Goal: Information Seeking & Learning: Compare options

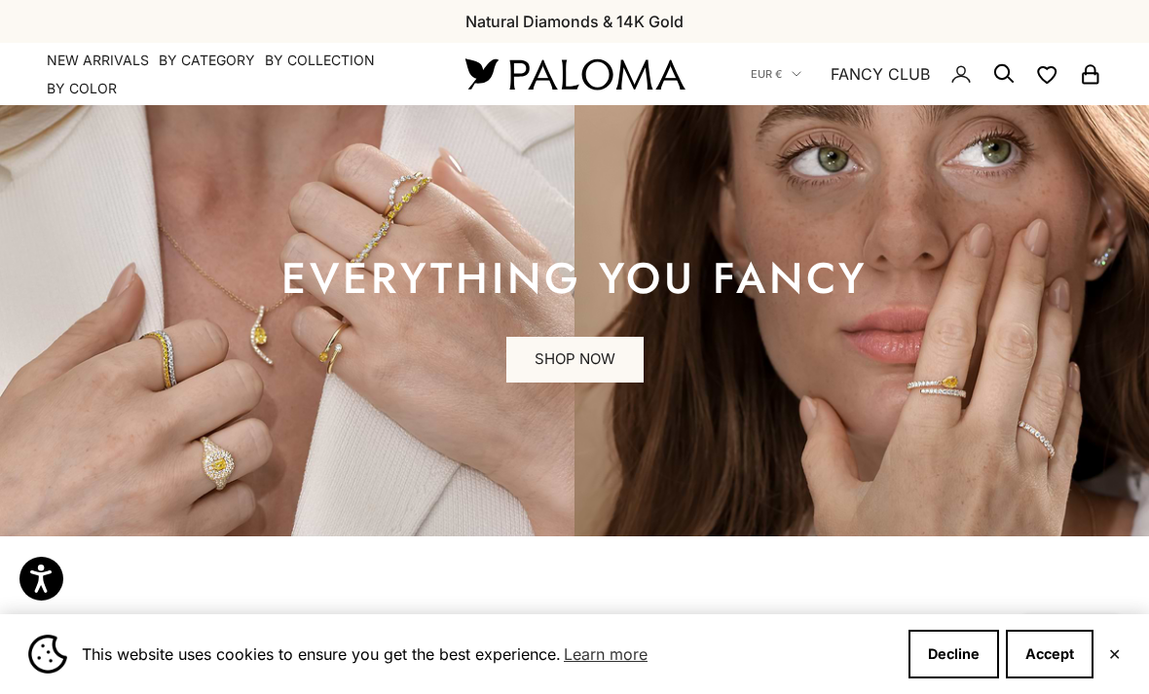
click at [188, 81] on nav "Open navigation menu Open search NEW ARRIVALS By Category Categories Rings Earr…" at bounding box center [233, 75] width 372 height 48
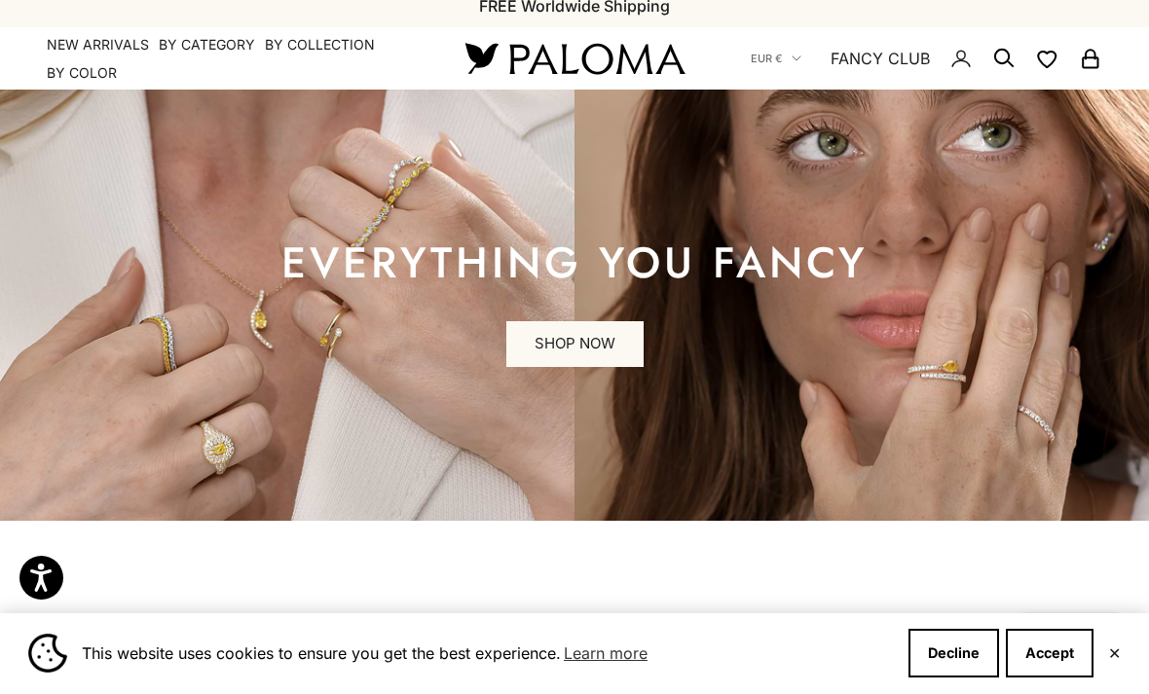
scroll to position [16, 0]
click at [179, 52] on summary "By Category" at bounding box center [207, 44] width 96 height 19
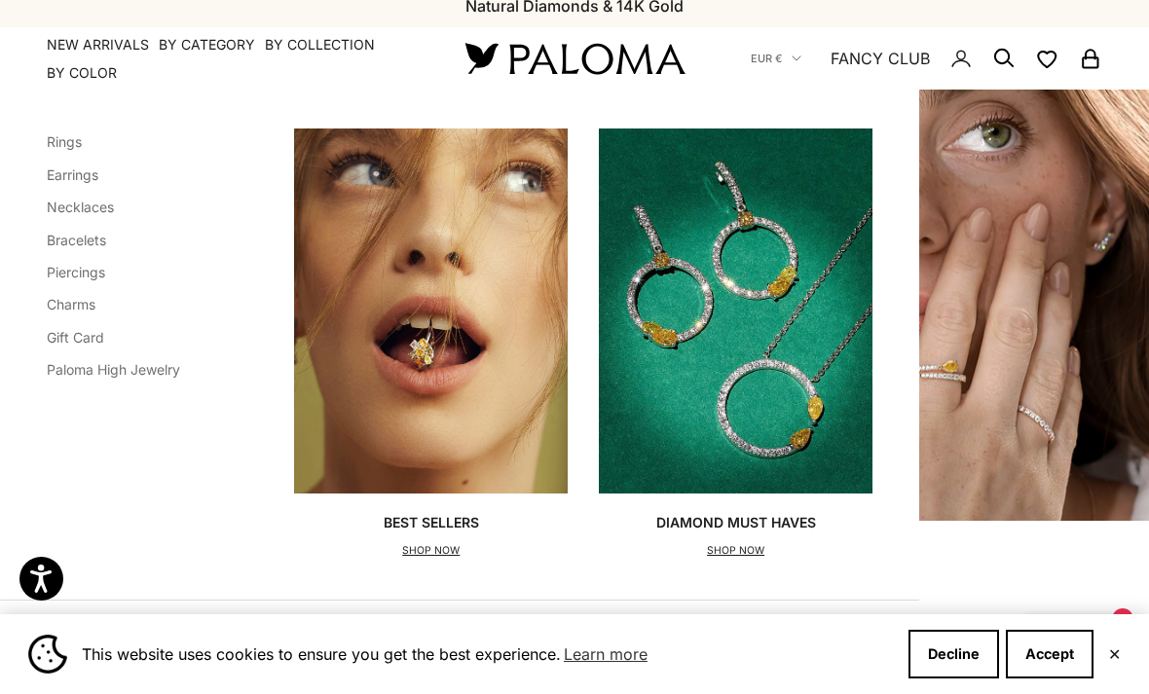
click at [49, 143] on link "Rings" at bounding box center [64, 141] width 35 height 17
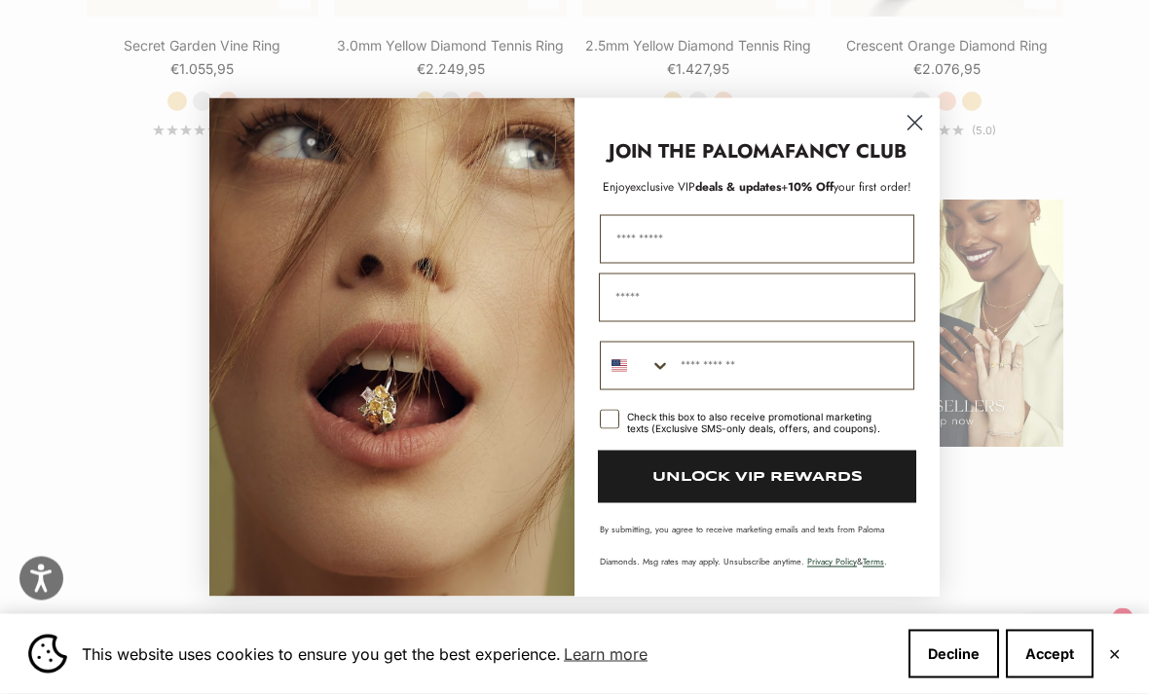
scroll to position [2086, 0]
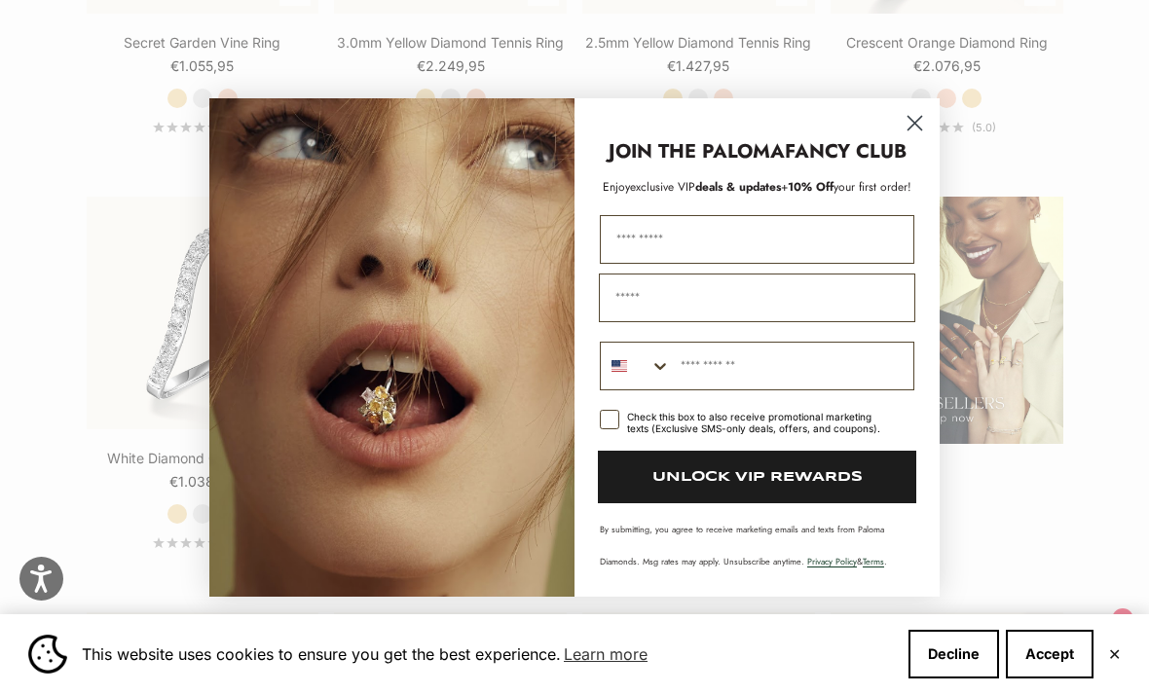
click at [901, 138] on circle "Close dialog" at bounding box center [915, 122] width 32 height 32
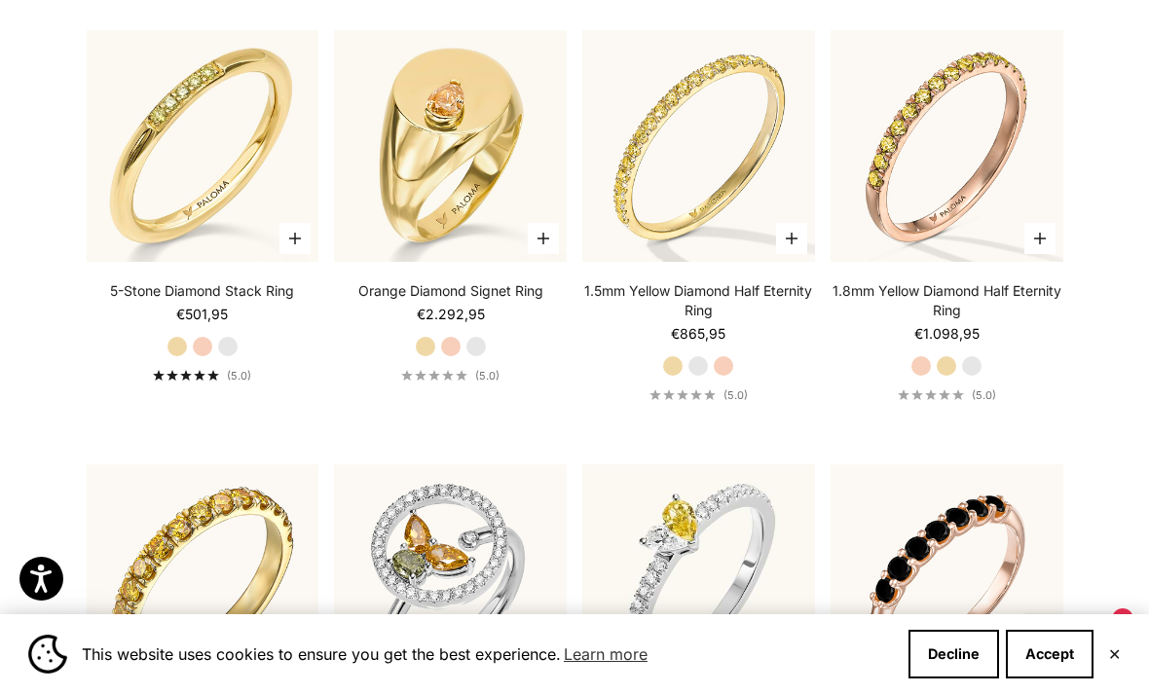
scroll to position [4386, 0]
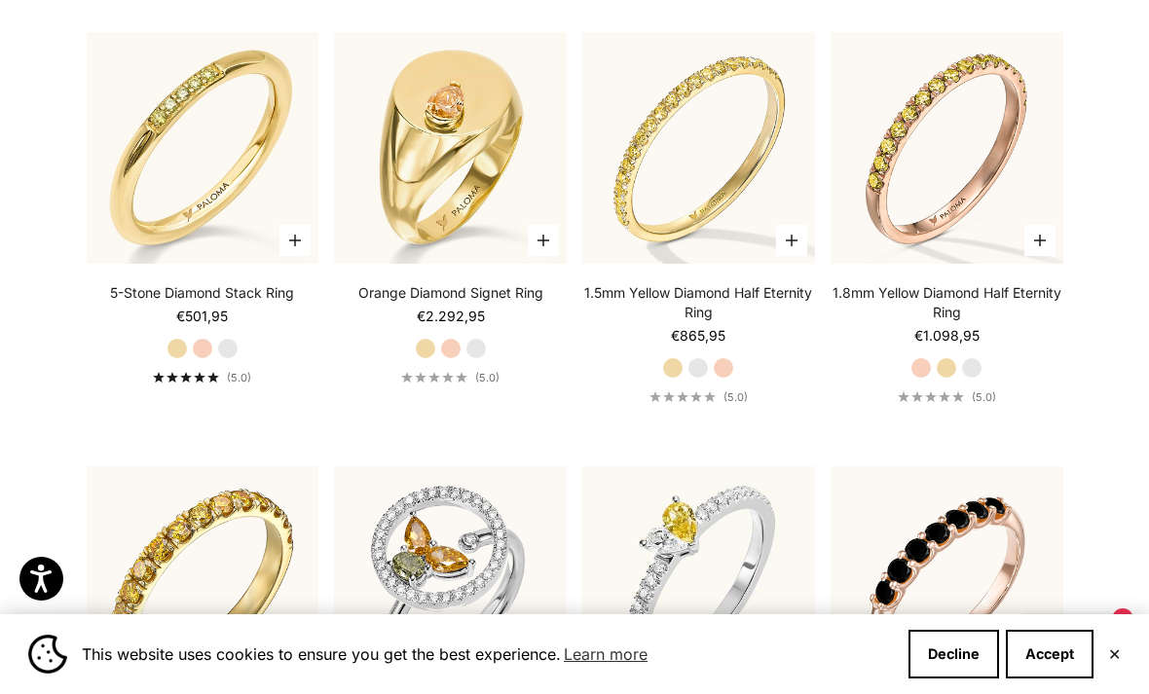
click at [692, 379] on label "White Gold" at bounding box center [697, 367] width 21 height 21
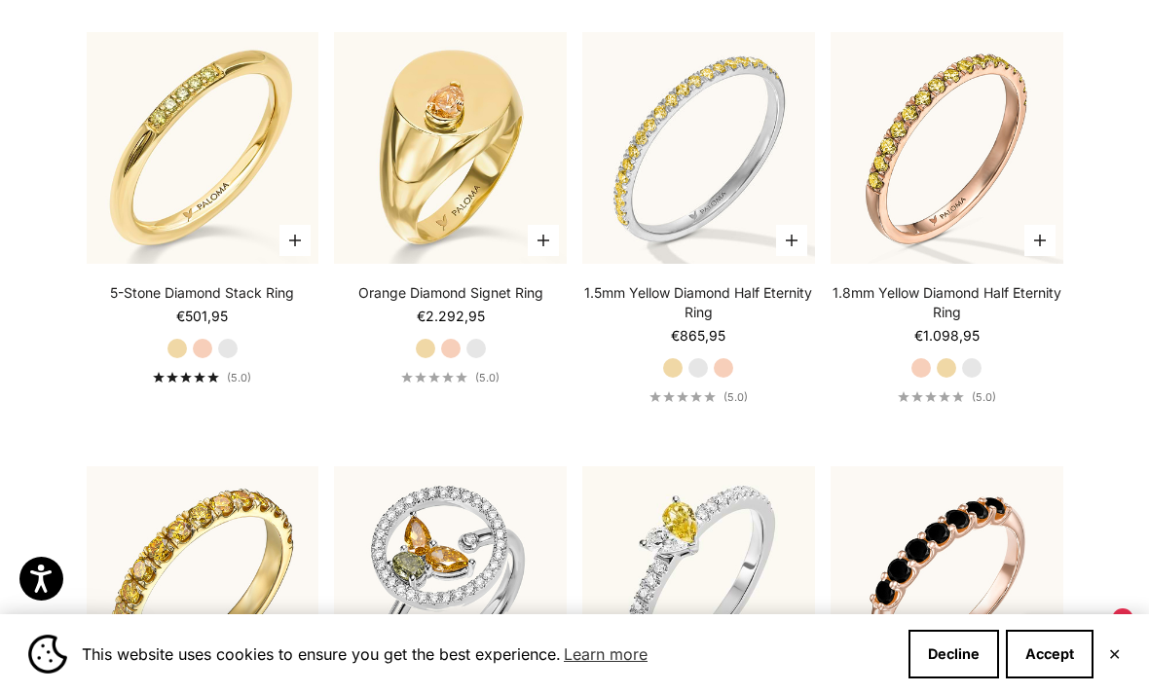
click at [693, 236] on img at bounding box center [699, 148] width 256 height 256
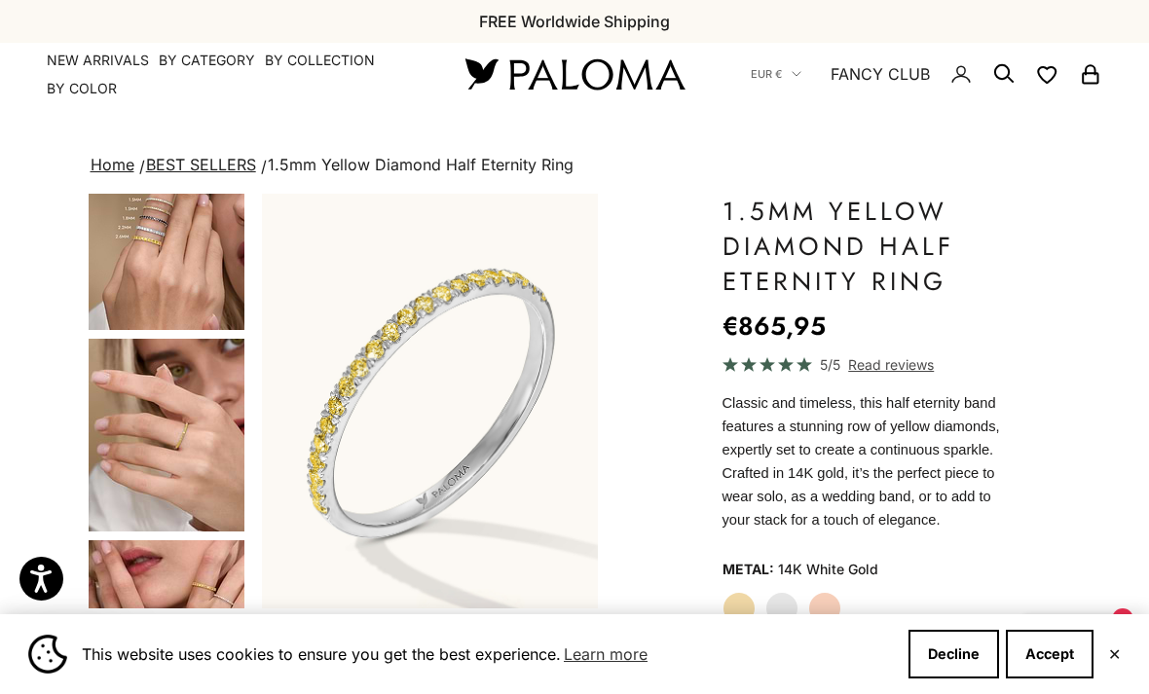
scroll to position [270, 0]
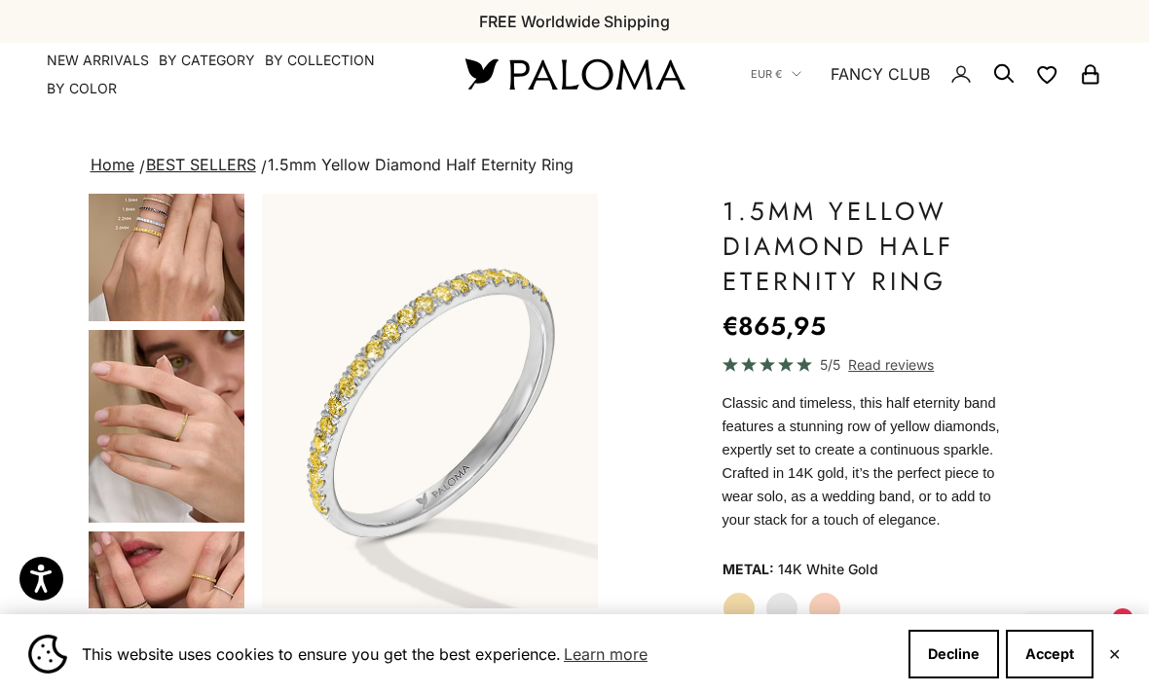
click at [119, 267] on img "Go to item 4" at bounding box center [167, 225] width 156 height 193
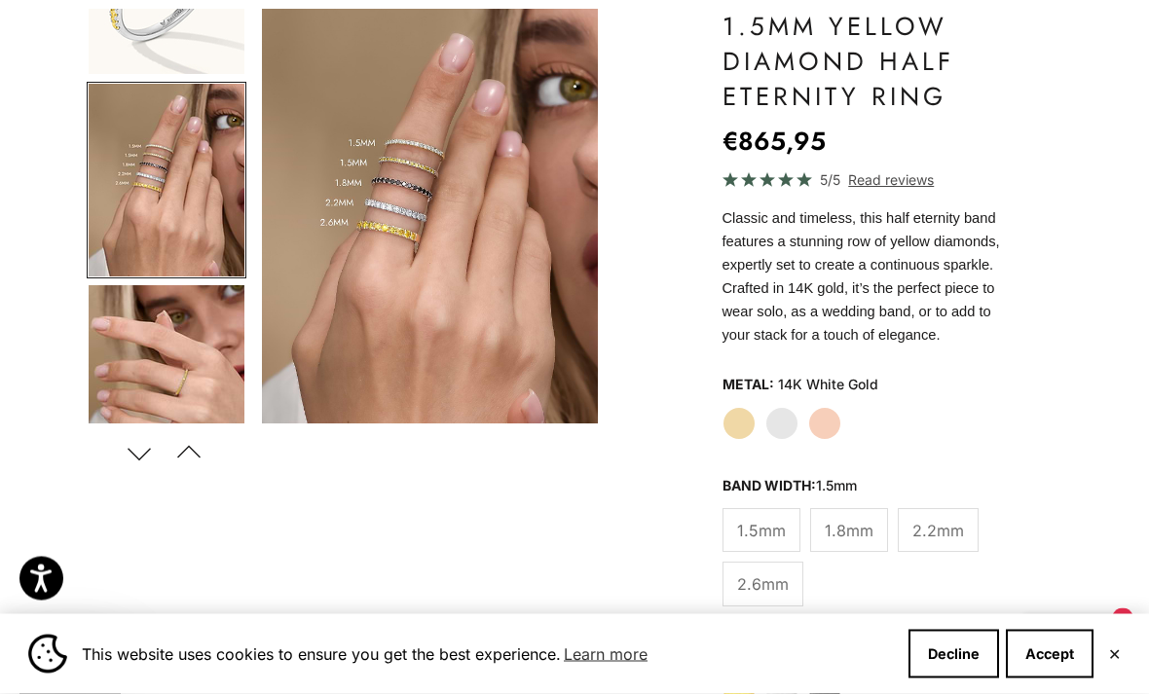
scroll to position [185, 0]
click at [830, 520] on span "1.8mm" at bounding box center [849, 530] width 49 height 25
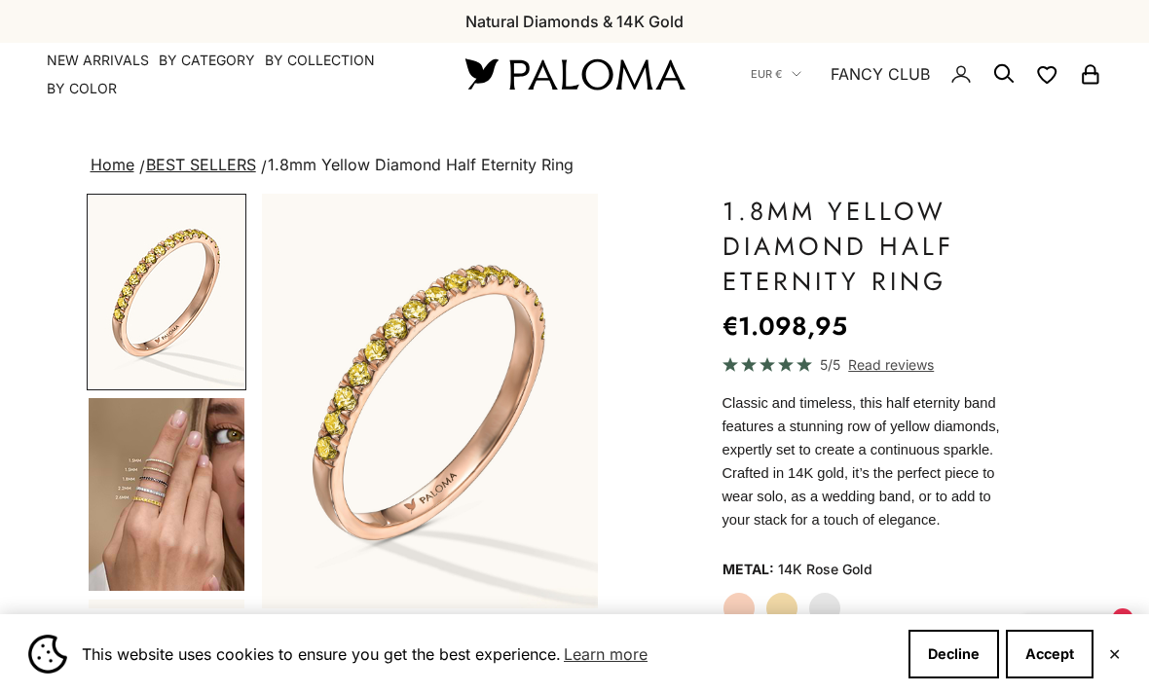
click at [117, 442] on img "Go to item 4" at bounding box center [167, 494] width 156 height 193
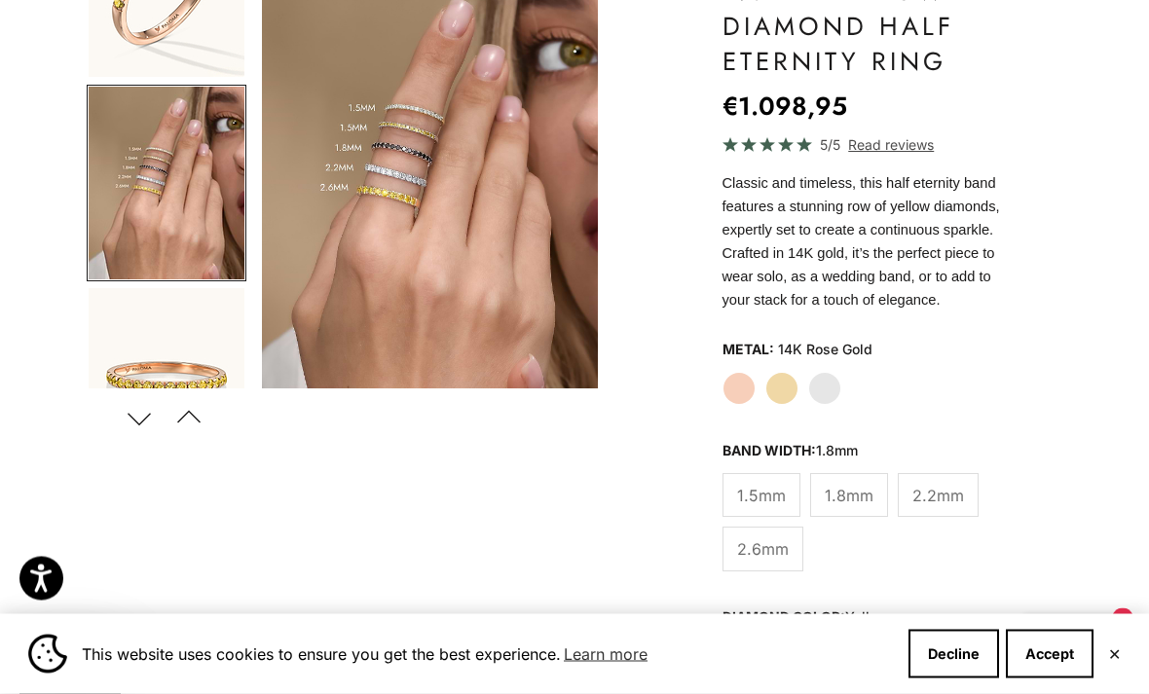
scroll to position [225, 0]
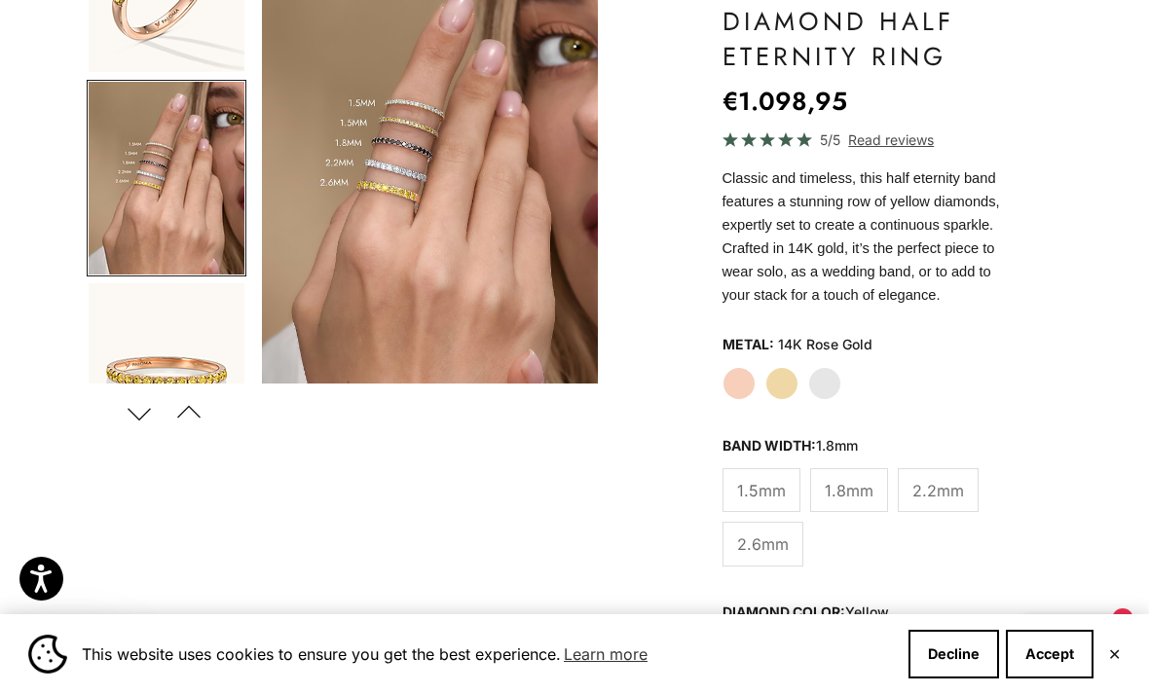
click at [741, 493] on span "1.5mm" at bounding box center [761, 490] width 49 height 25
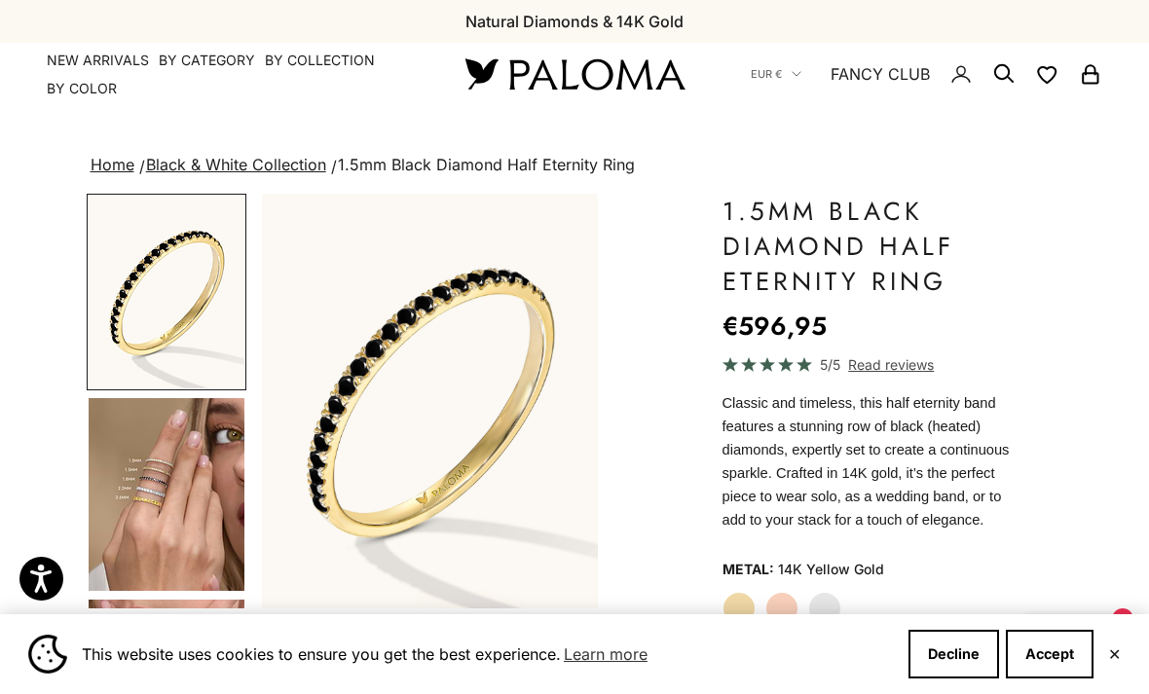
scroll to position [71, 0]
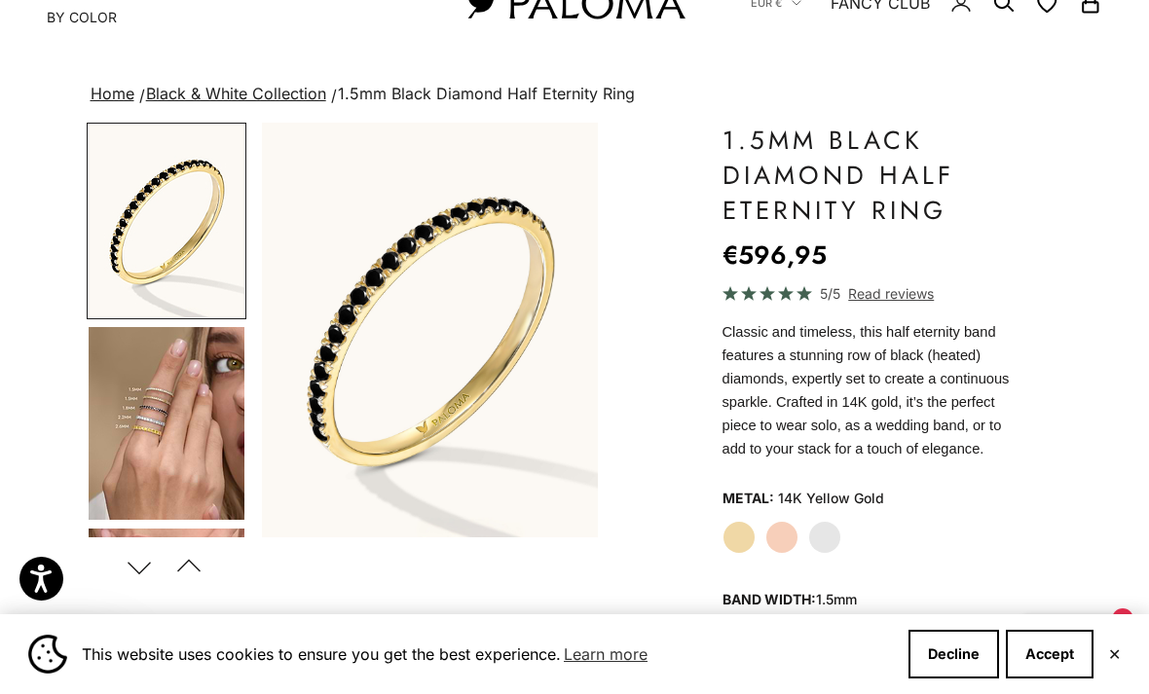
click at [136, 413] on img "Go to item 4" at bounding box center [167, 423] width 156 height 193
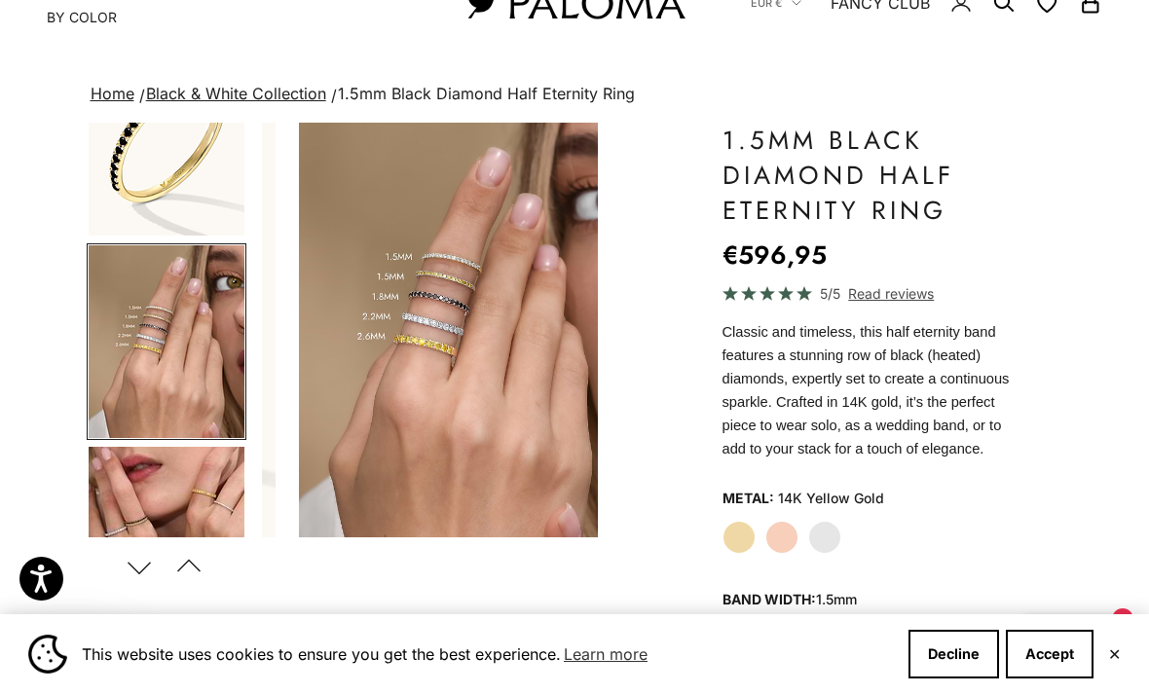
scroll to position [0, 359]
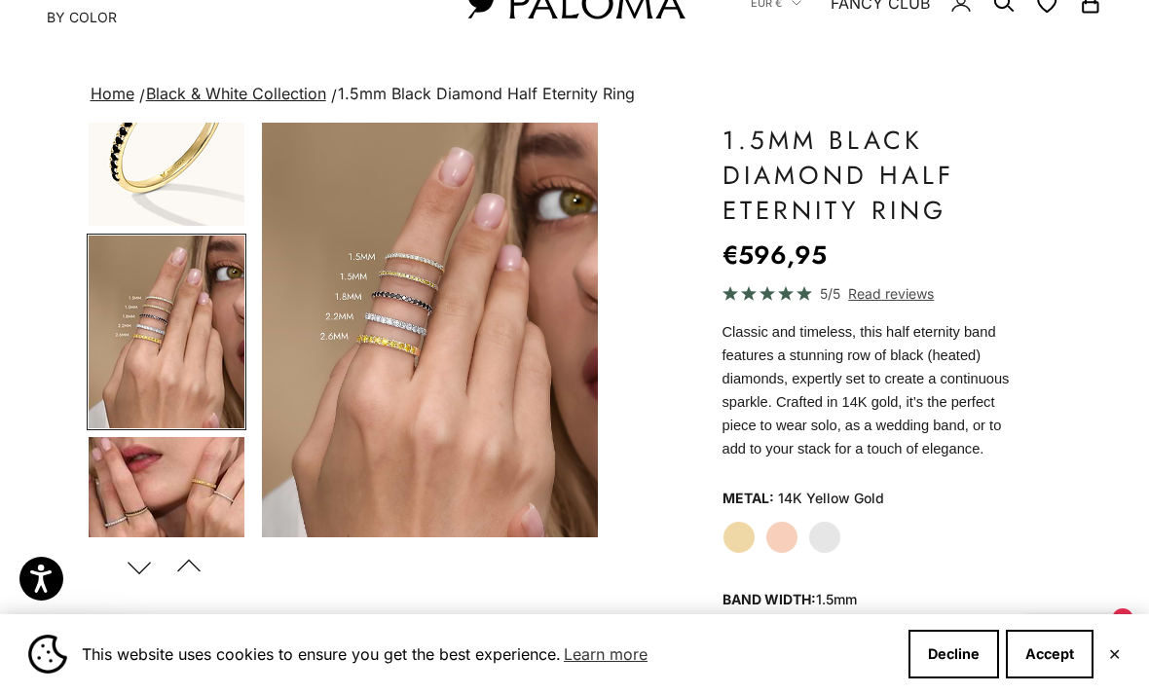
click at [813, 531] on label "White Gold" at bounding box center [824, 537] width 33 height 33
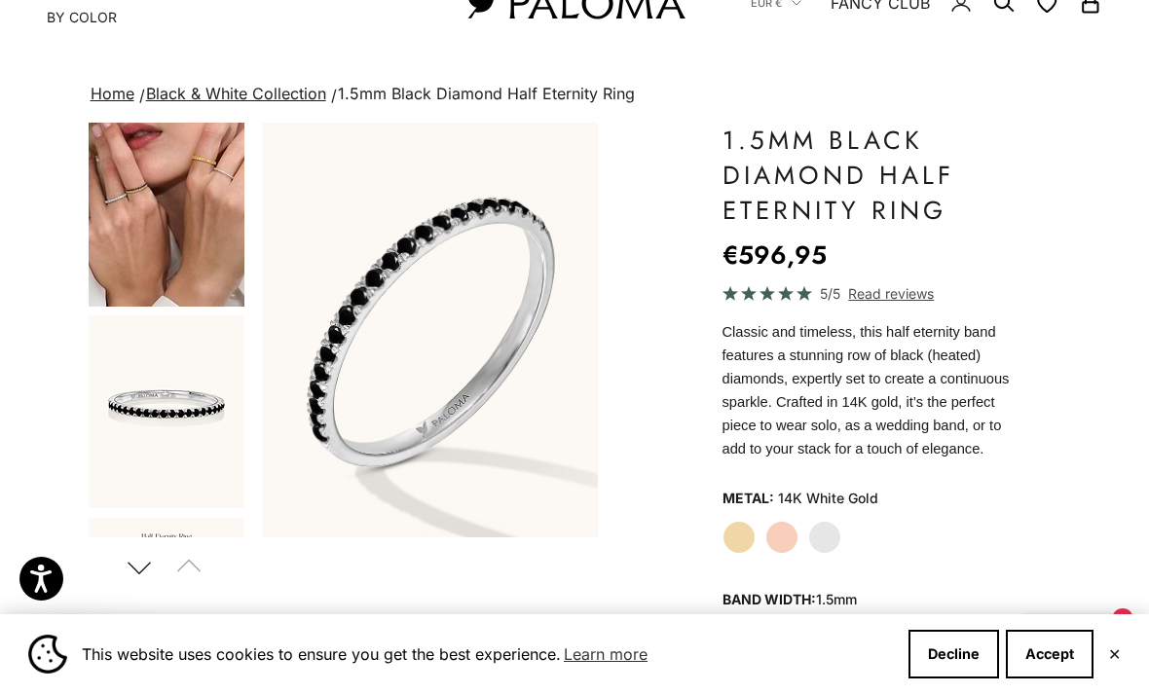
scroll to position [429, 0]
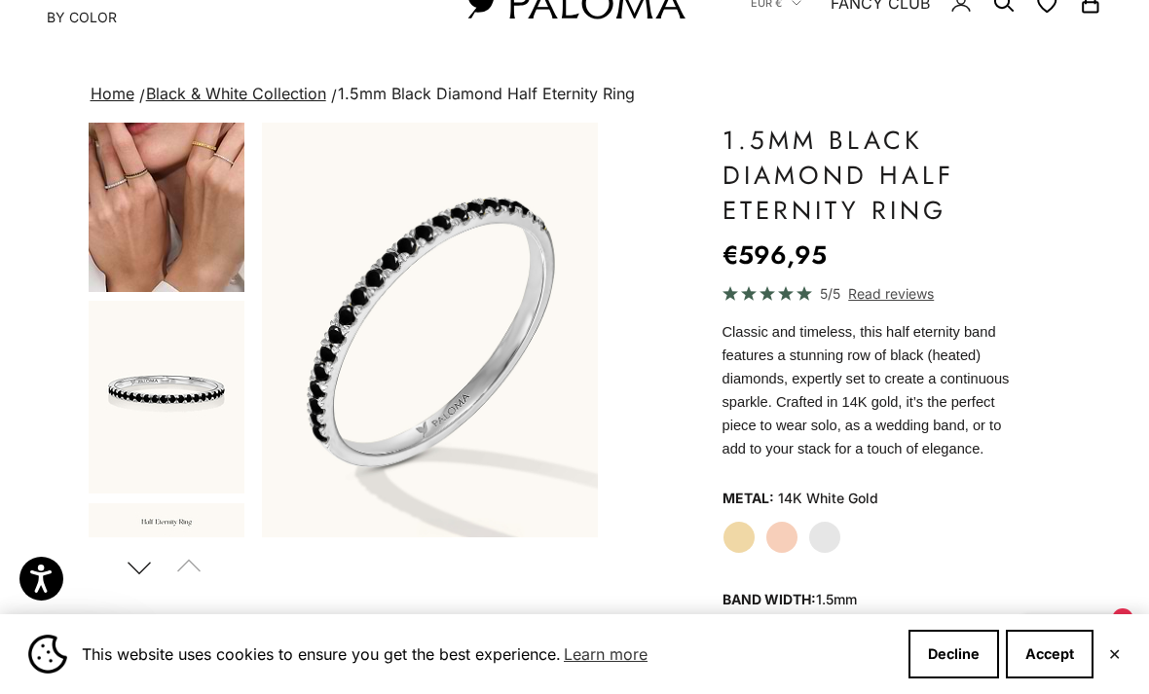
click at [105, 227] on img "Go to item 5" at bounding box center [167, 195] width 156 height 193
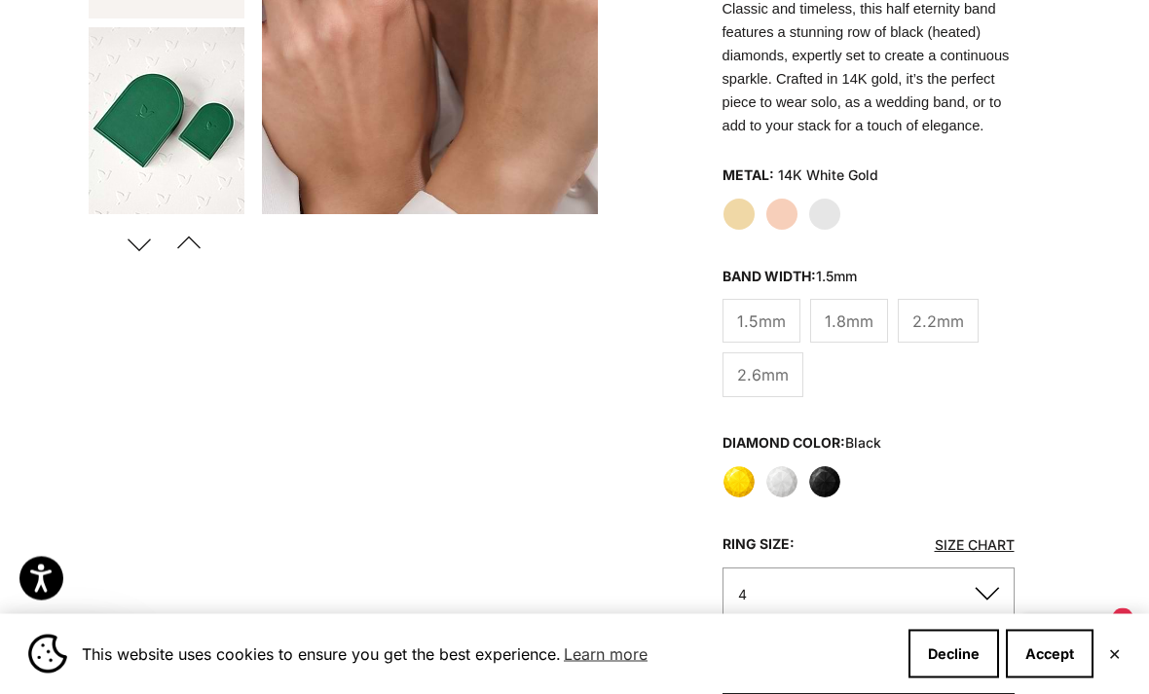
scroll to position [407, 0]
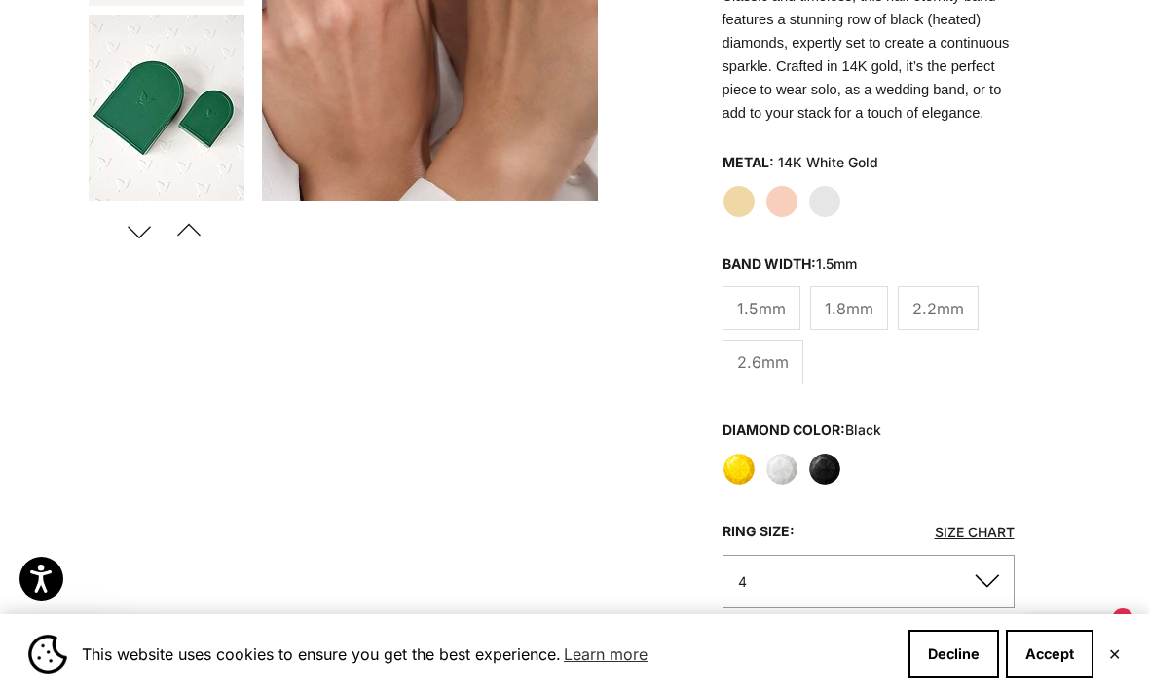
click at [733, 473] on label "Yellow" at bounding box center [738, 469] width 33 height 33
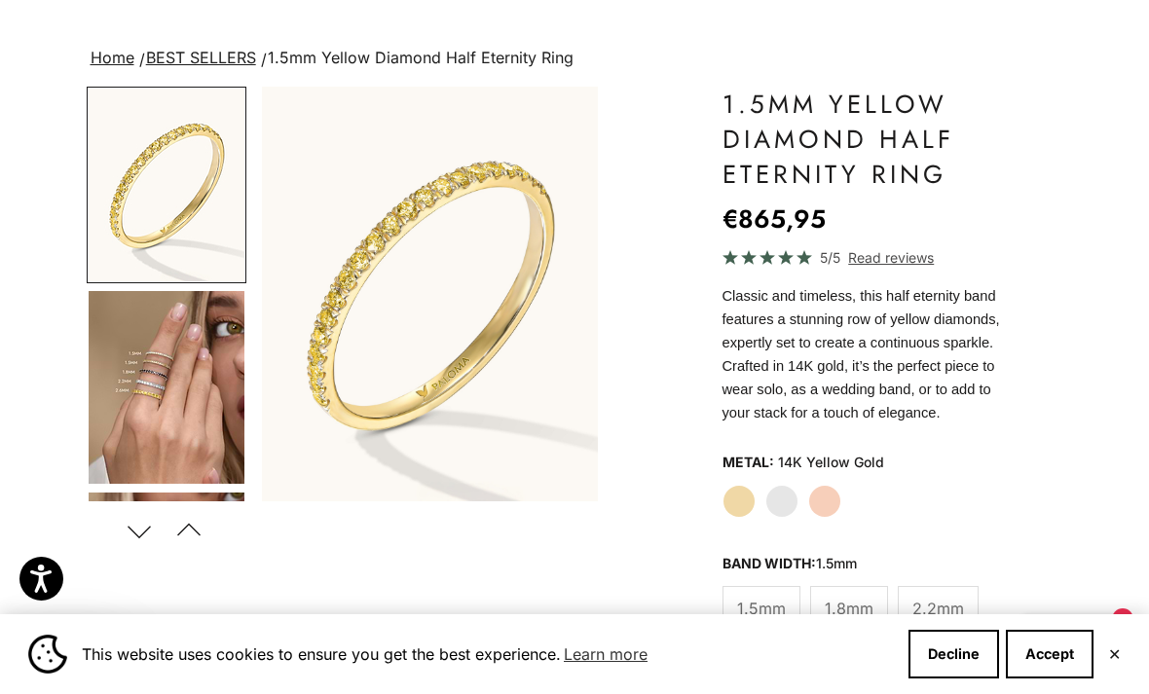
scroll to position [107, 0]
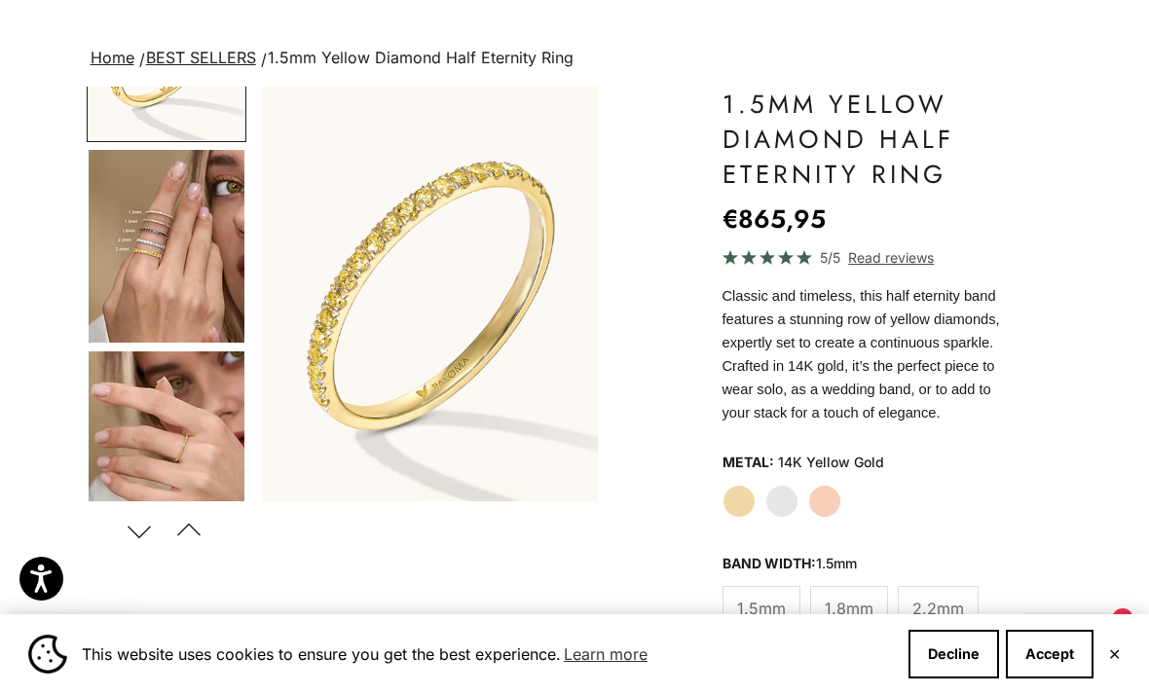
click at [121, 259] on img "Go to item 4" at bounding box center [167, 246] width 156 height 193
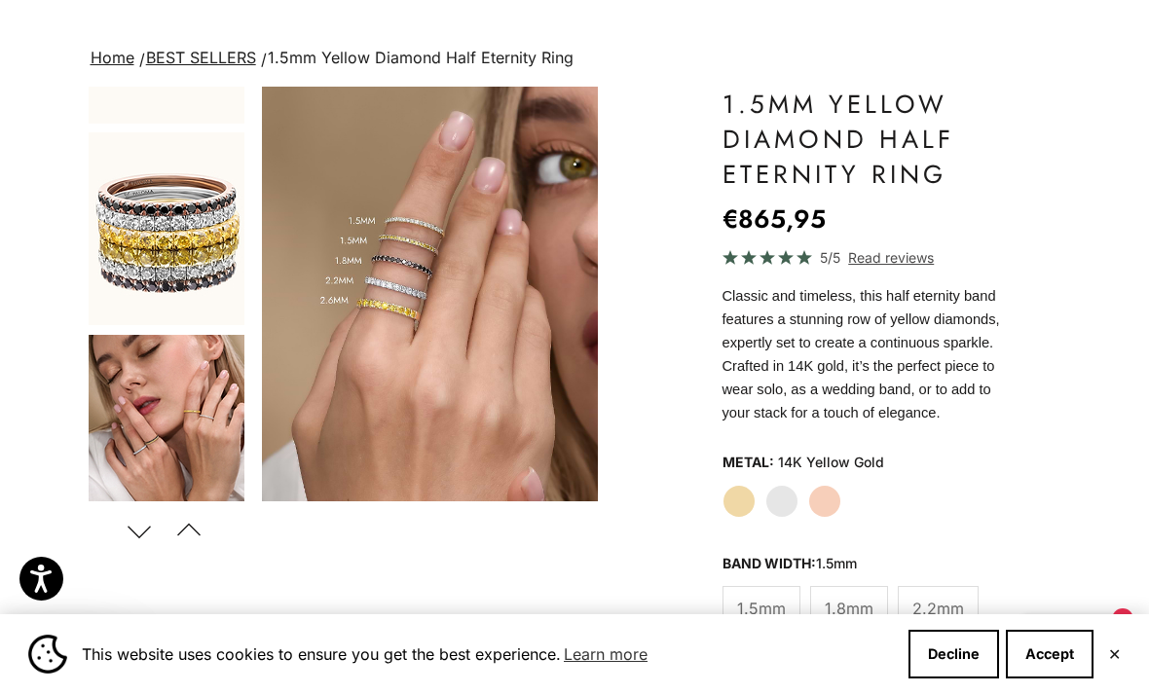
scroll to position [1608, 0]
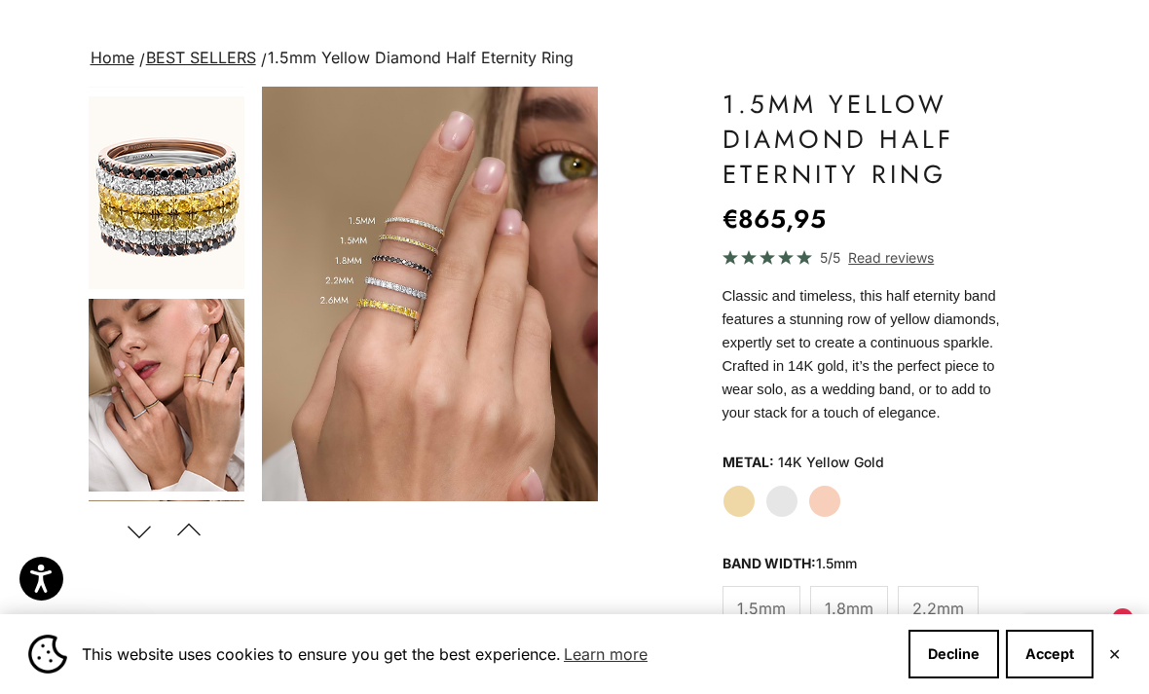
click at [127, 388] on img "Go to item 14" at bounding box center [167, 395] width 156 height 193
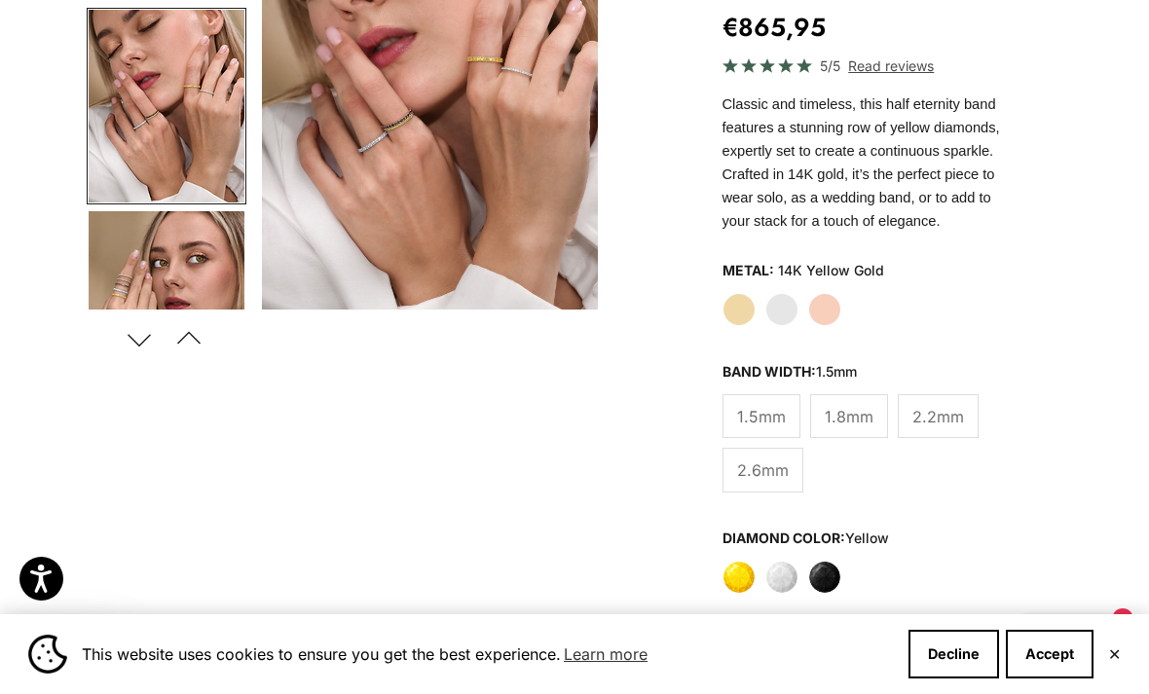
scroll to position [329, 0]
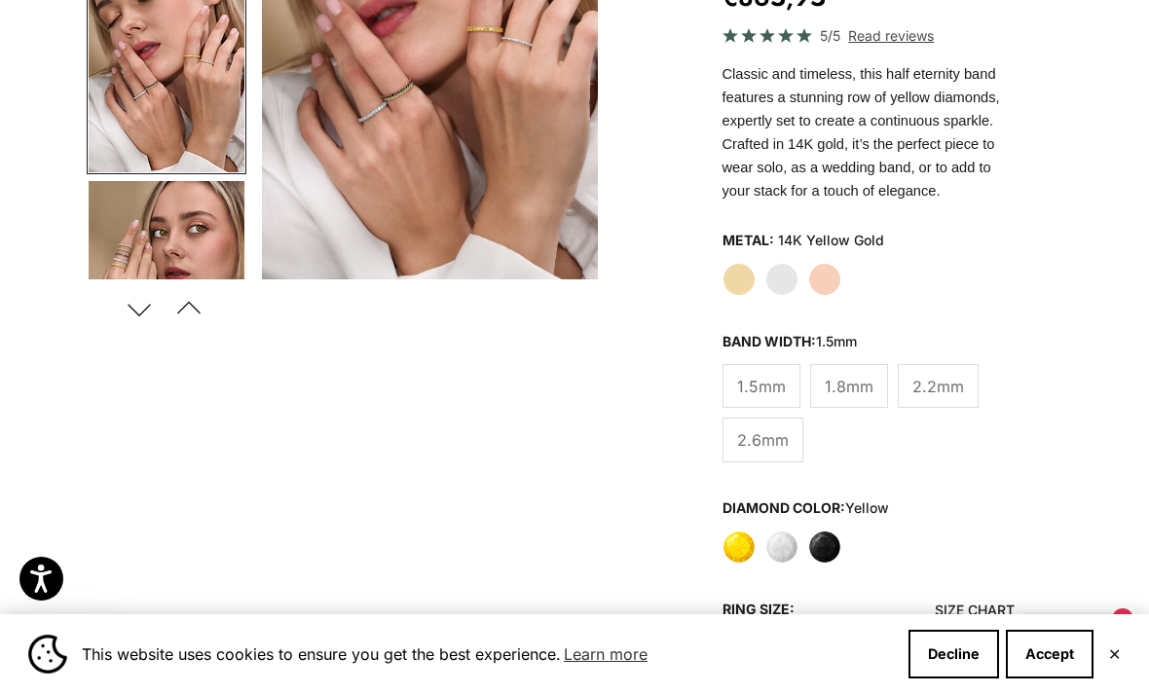
click at [780, 536] on label "White" at bounding box center [781, 547] width 33 height 33
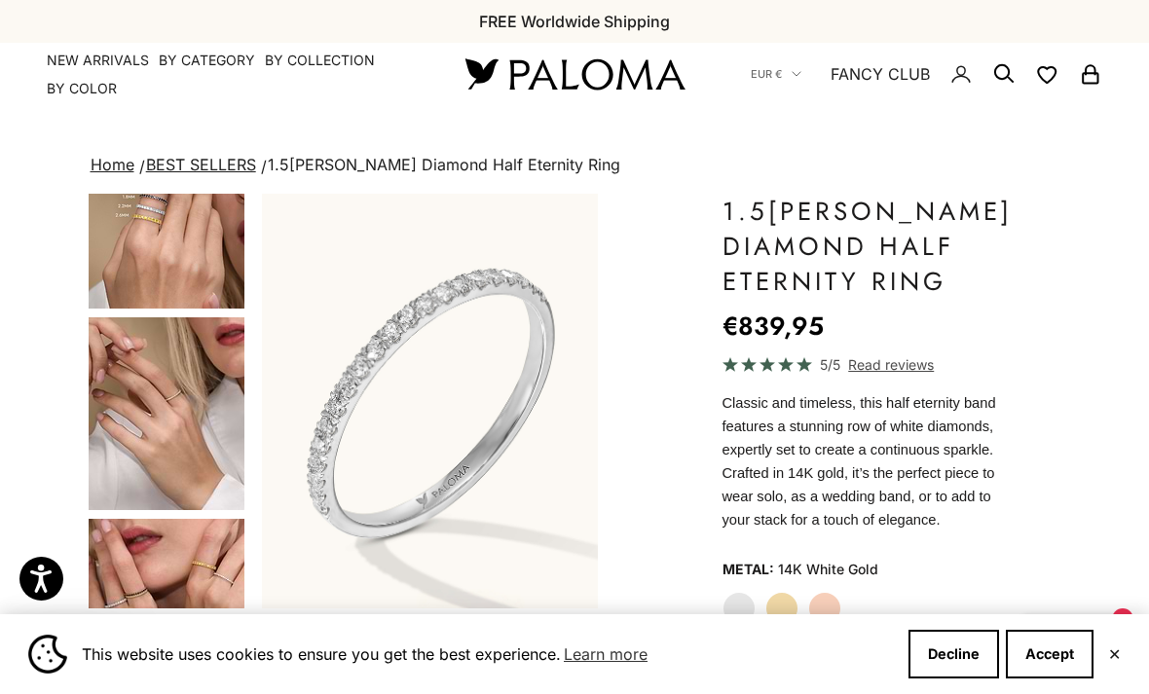
scroll to position [310, 0]
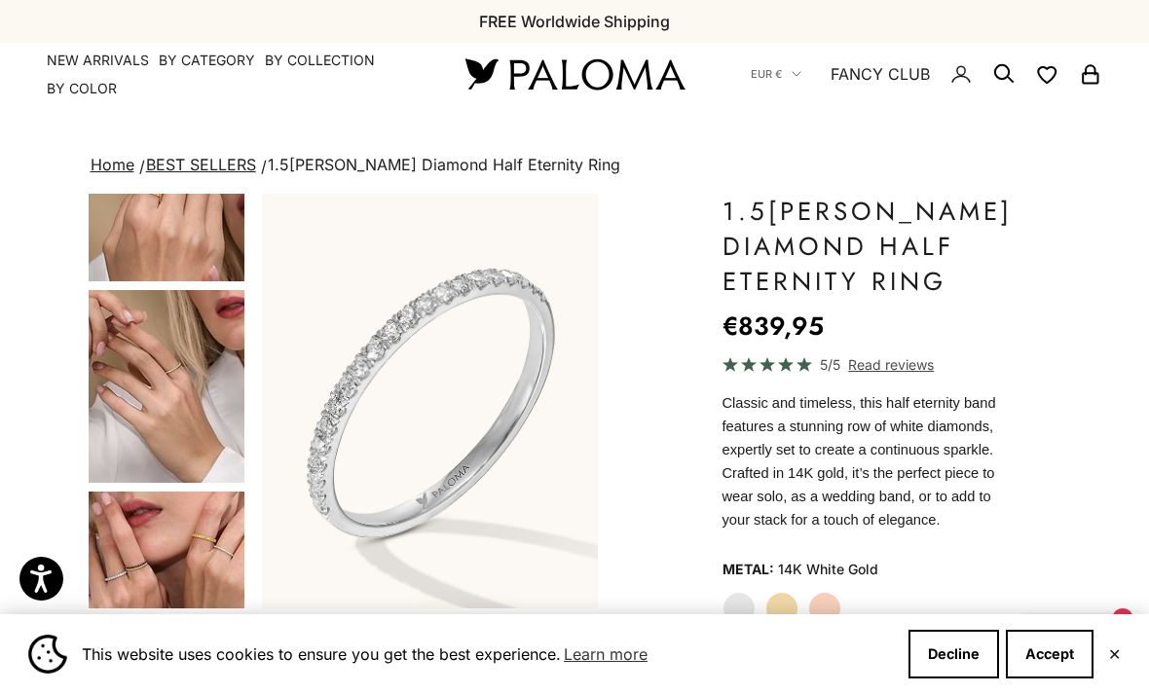
click at [118, 332] on img "Go to item 5" at bounding box center [167, 386] width 156 height 193
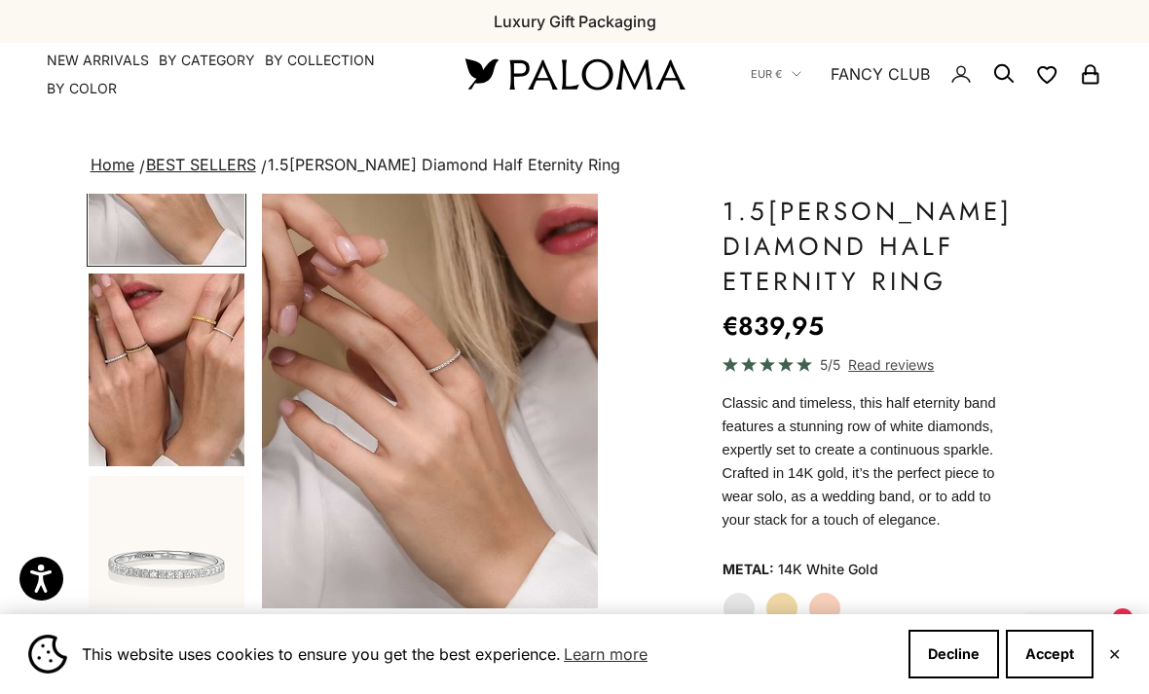
scroll to position [528, 0]
click at [140, 344] on img "Go to item 6" at bounding box center [167, 370] width 156 height 193
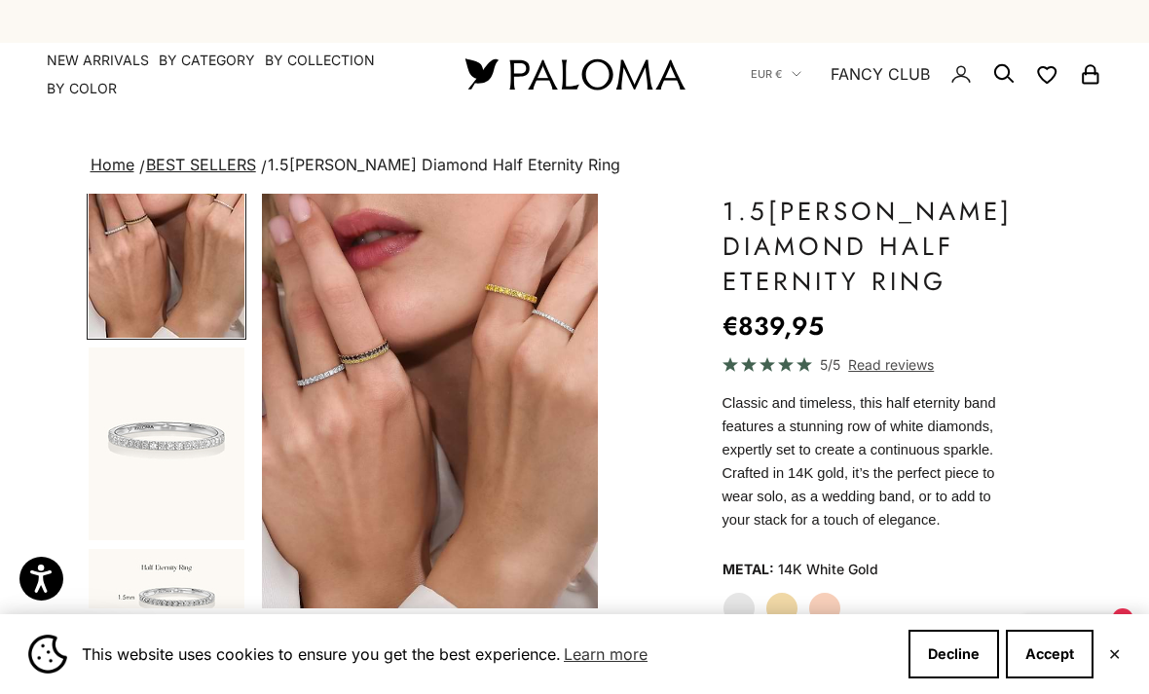
scroll to position [657, 0]
click at [124, 383] on img "Go to item 7" at bounding box center [167, 443] width 156 height 193
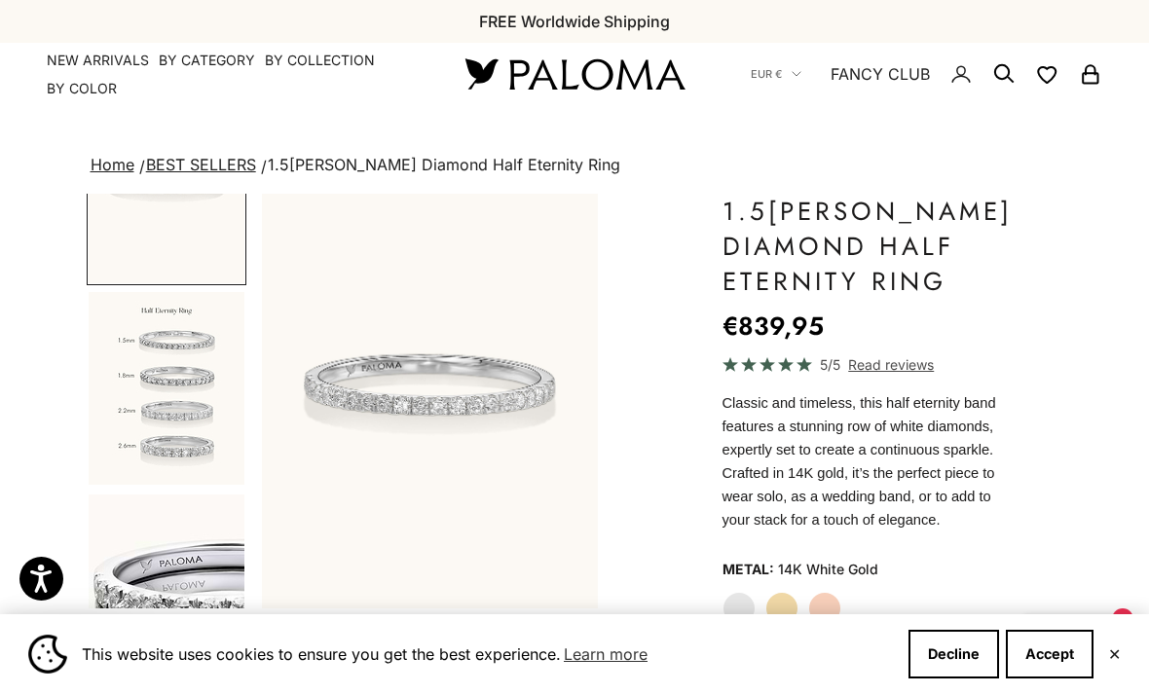
scroll to position [914, 0]
click at [135, 358] on img "Go to item 10" at bounding box center [167, 387] width 156 height 193
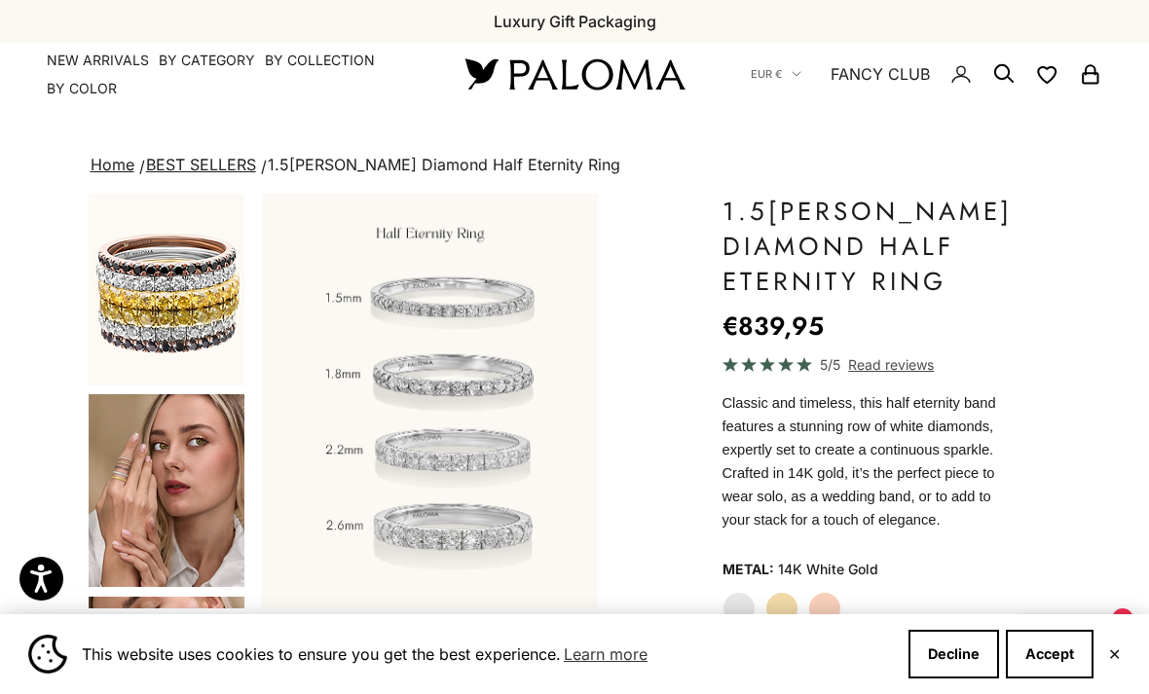
scroll to position [1821, 0]
click at [128, 443] on img "Go to item 15" at bounding box center [167, 490] width 156 height 193
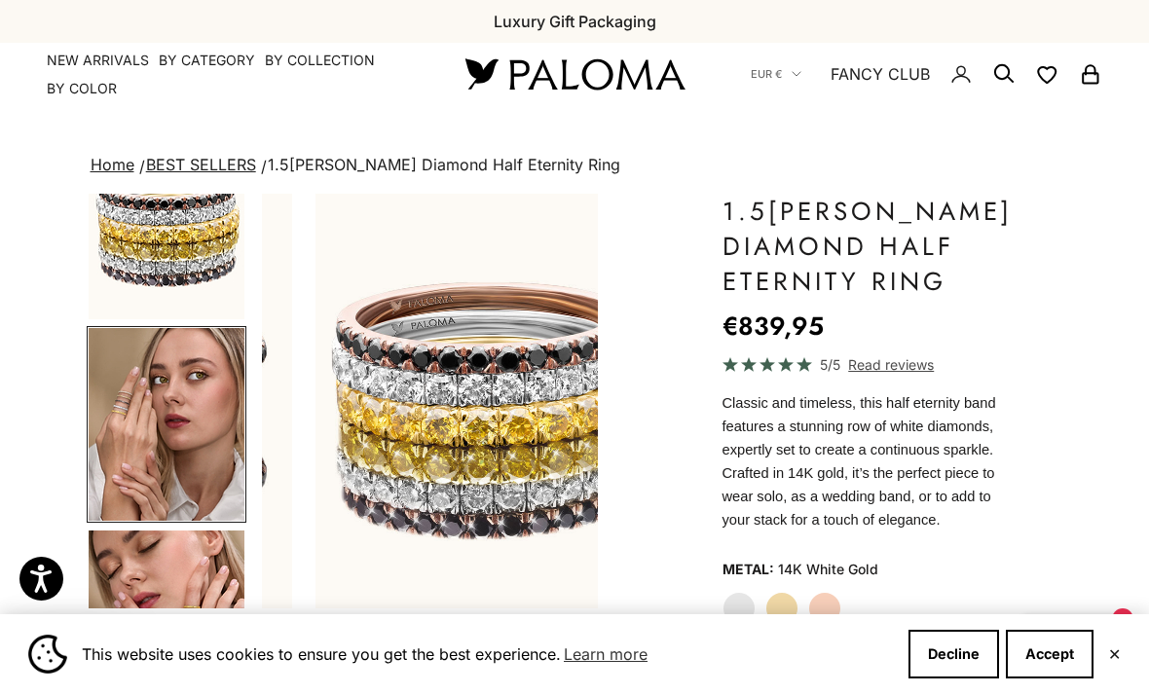
scroll to position [0, 3593]
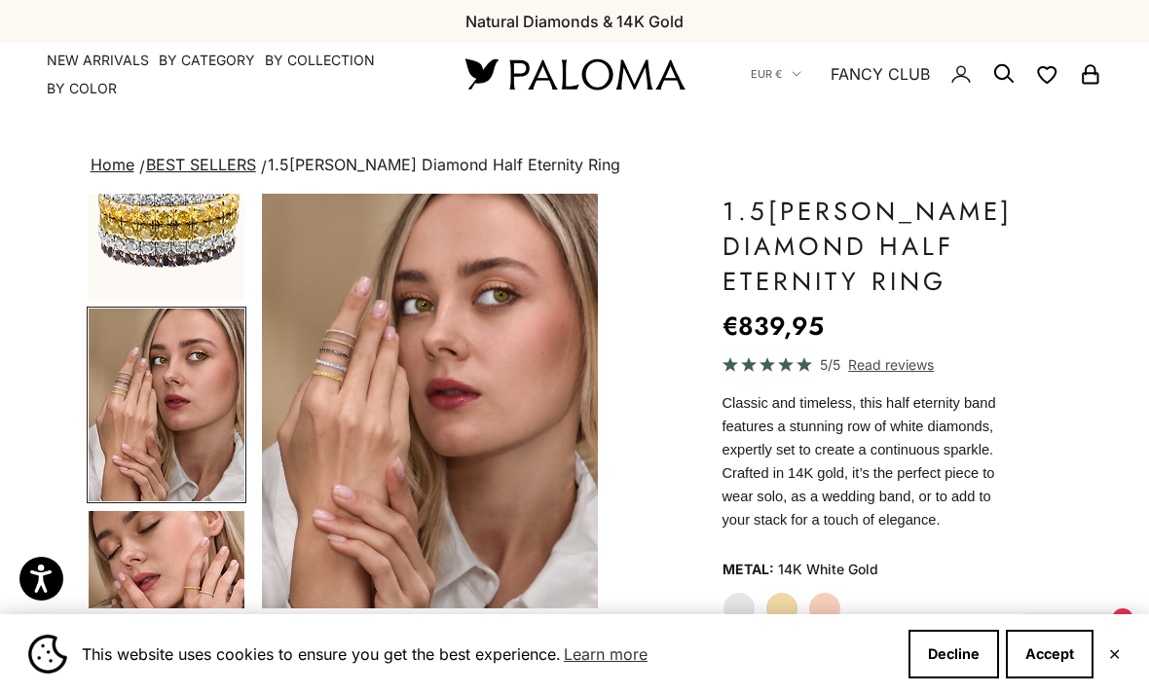
click at [312, 312] on img "Item 15 of 23" at bounding box center [430, 401] width 336 height 415
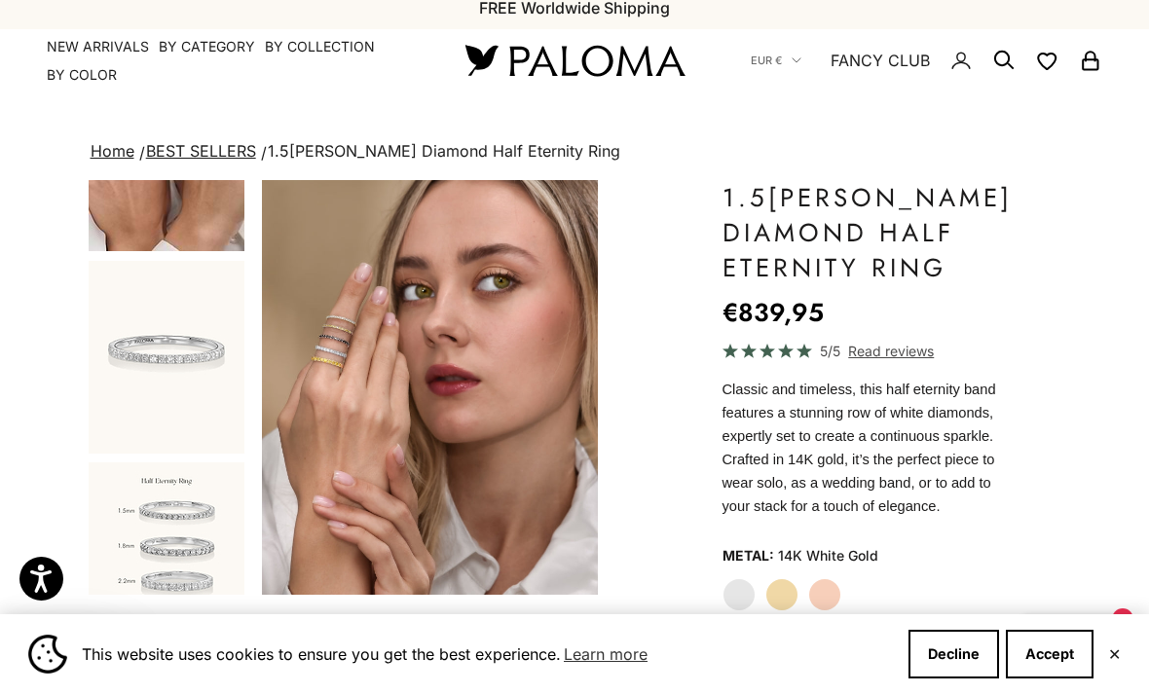
scroll to position [736, 0]
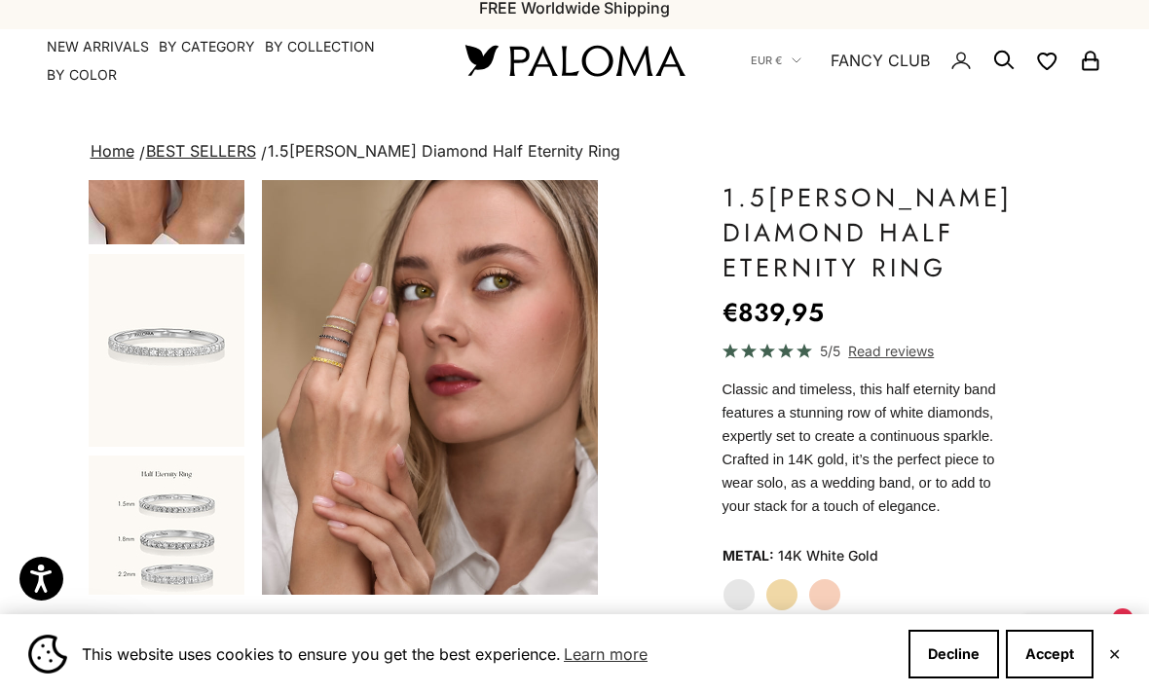
click at [140, 485] on img "Go to item 10" at bounding box center [167, 552] width 156 height 193
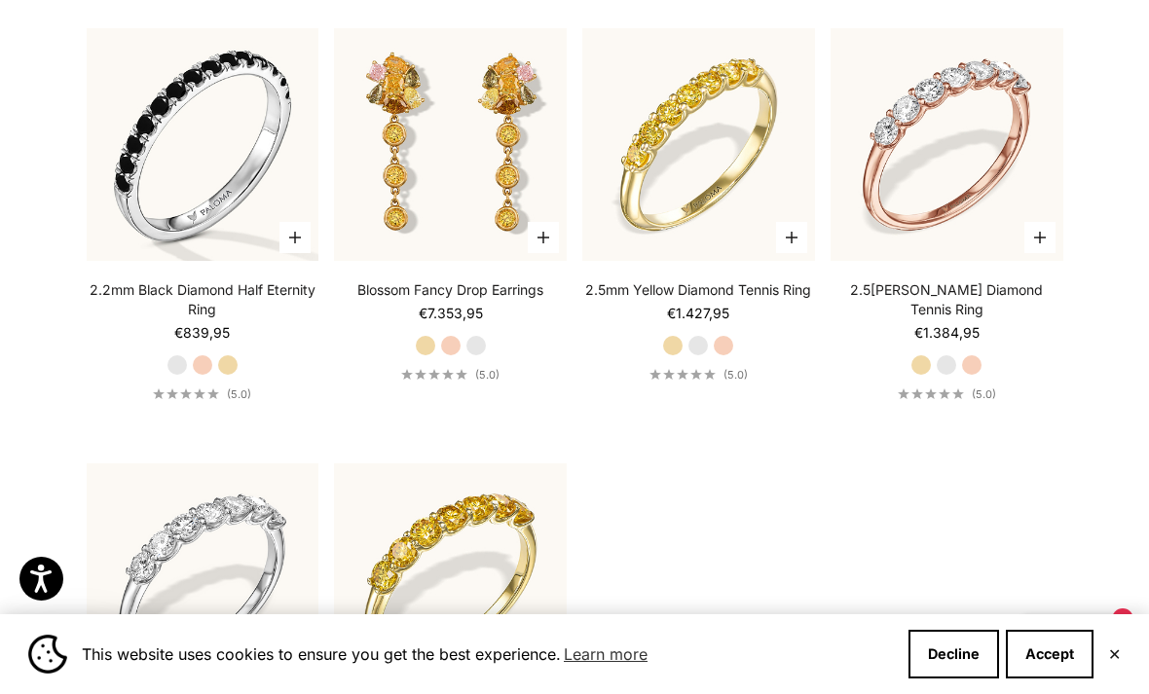
scroll to position [7156, 0]
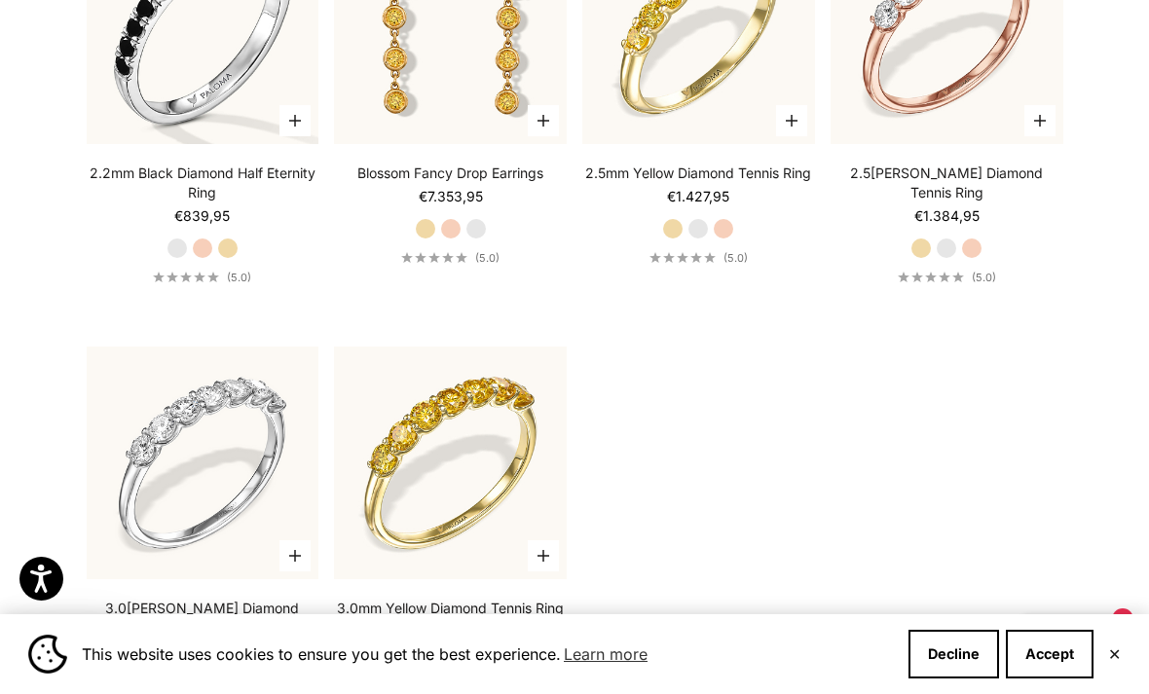
click at [380, 441] on img at bounding box center [450, 463] width 256 height 256
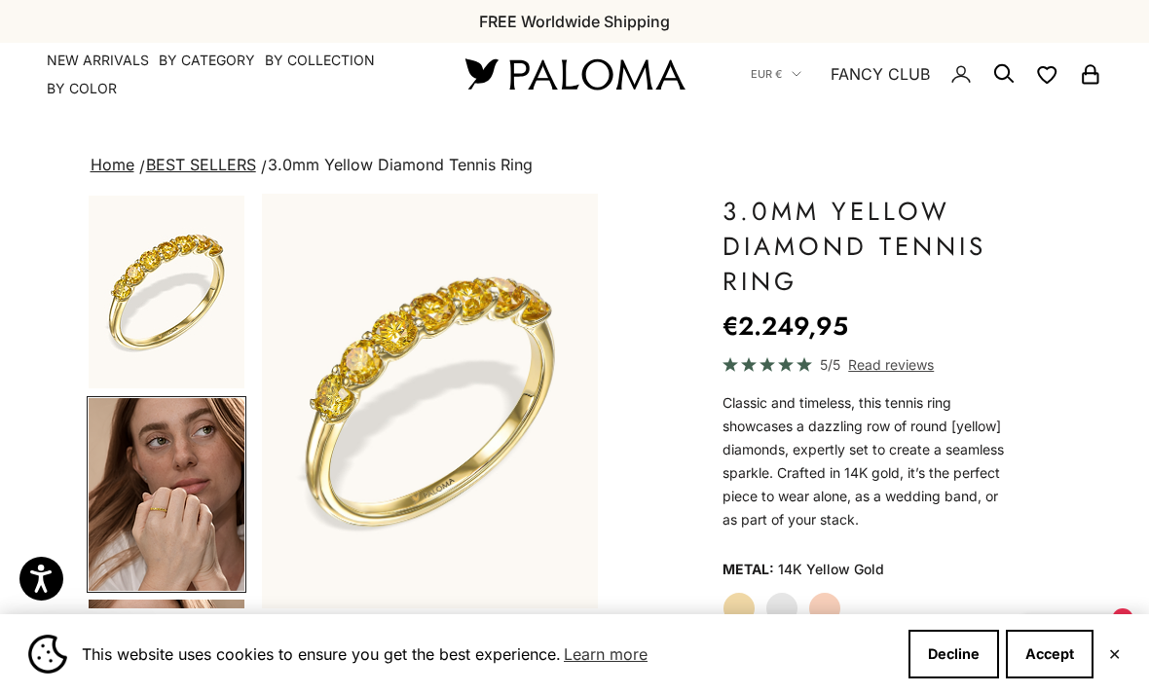
scroll to position [267, 0]
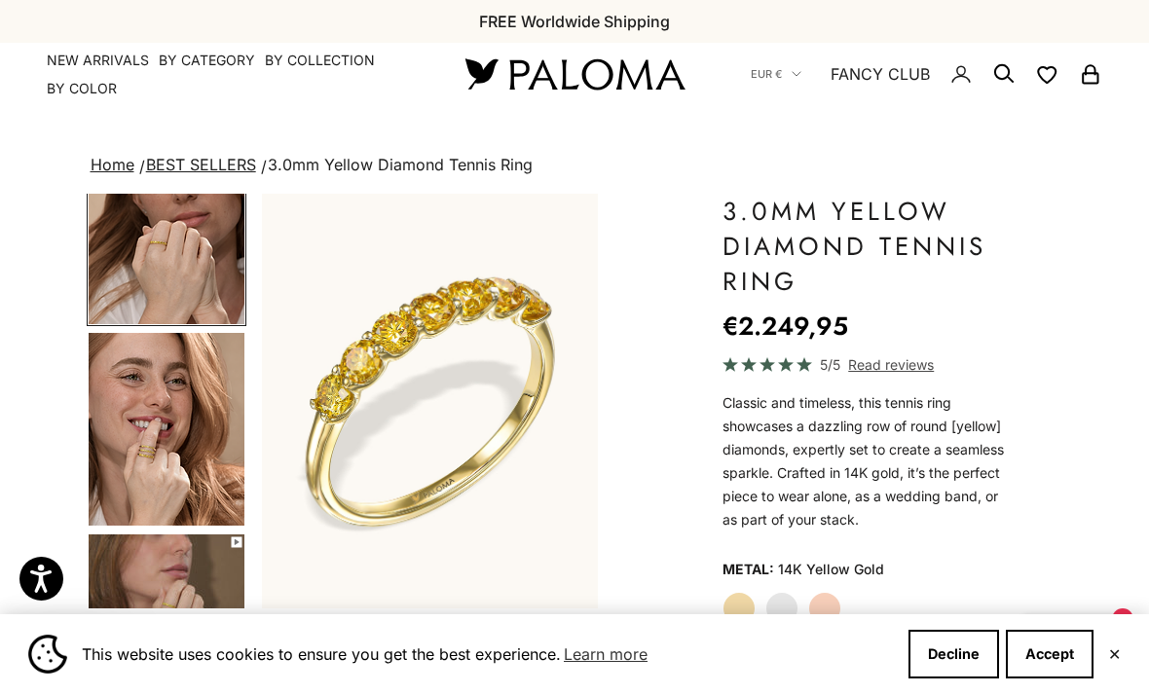
click at [126, 377] on img "Go to item 5" at bounding box center [167, 429] width 156 height 193
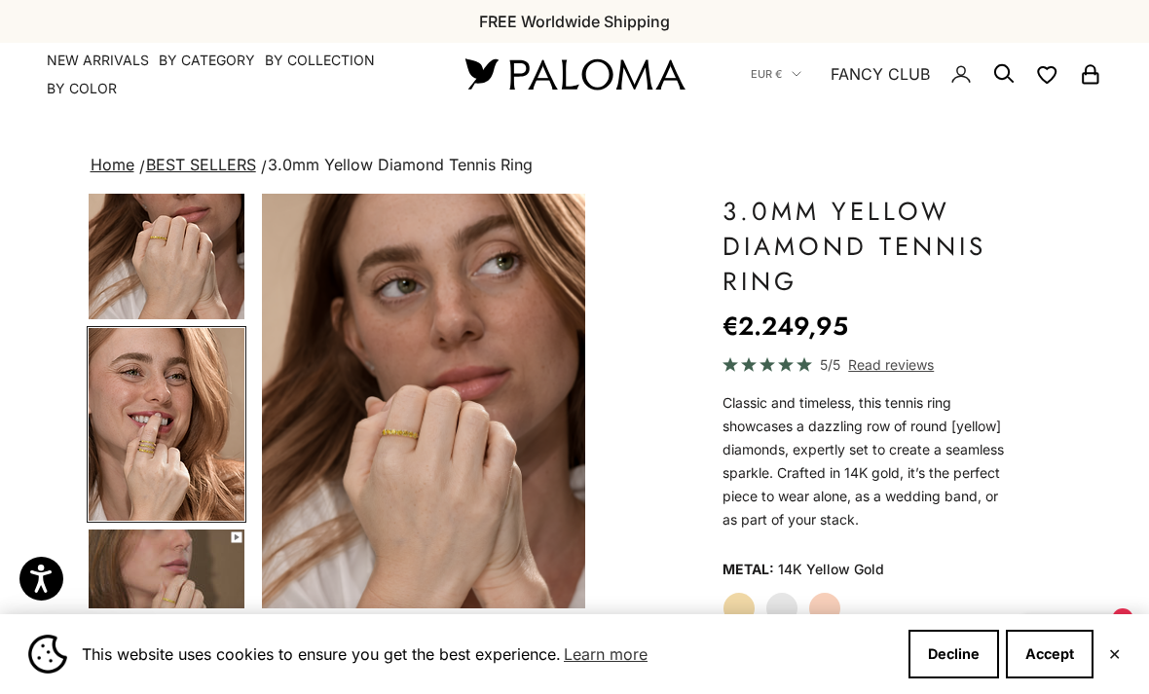
scroll to position [483, 0]
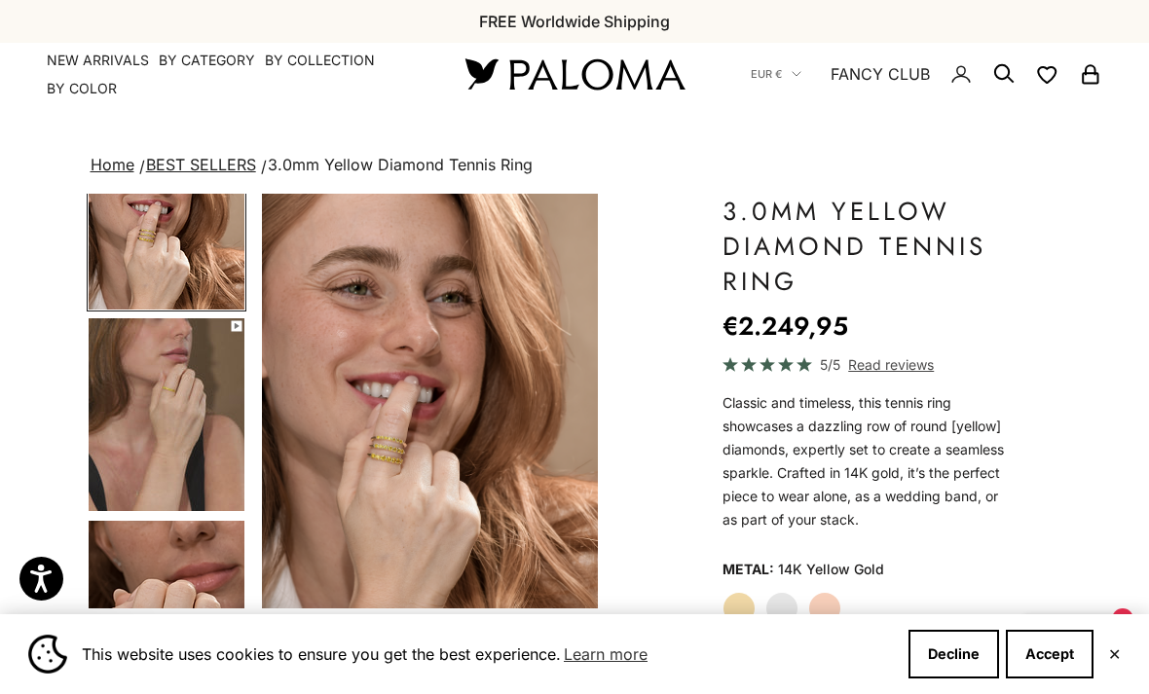
click at [124, 376] on img "Go to item 6" at bounding box center [167, 414] width 156 height 193
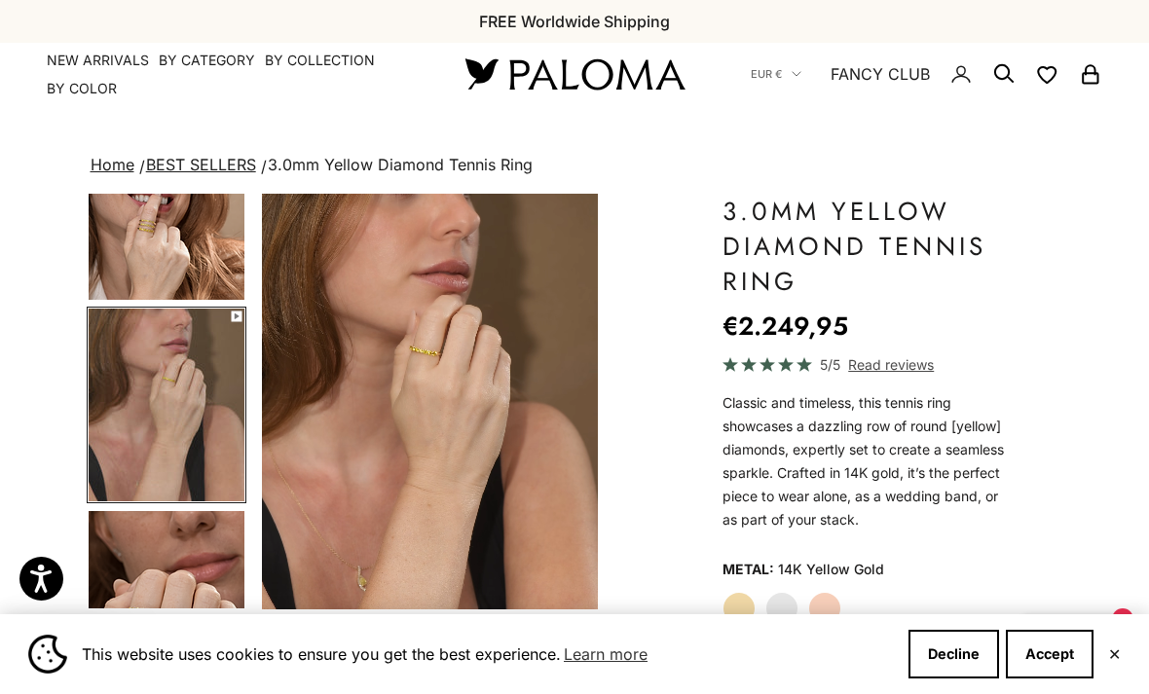
scroll to position [538, 0]
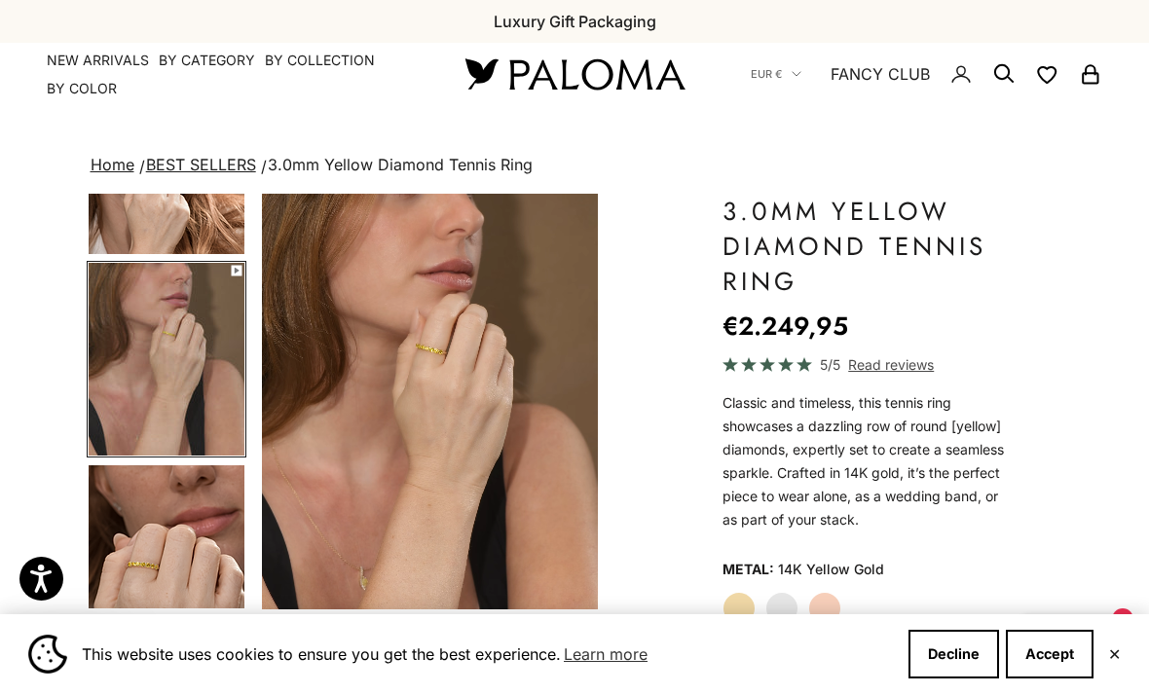
click at [335, 290] on video "#YellowGold\a#WhiteGold\a#RoseGold" at bounding box center [430, 402] width 336 height 416
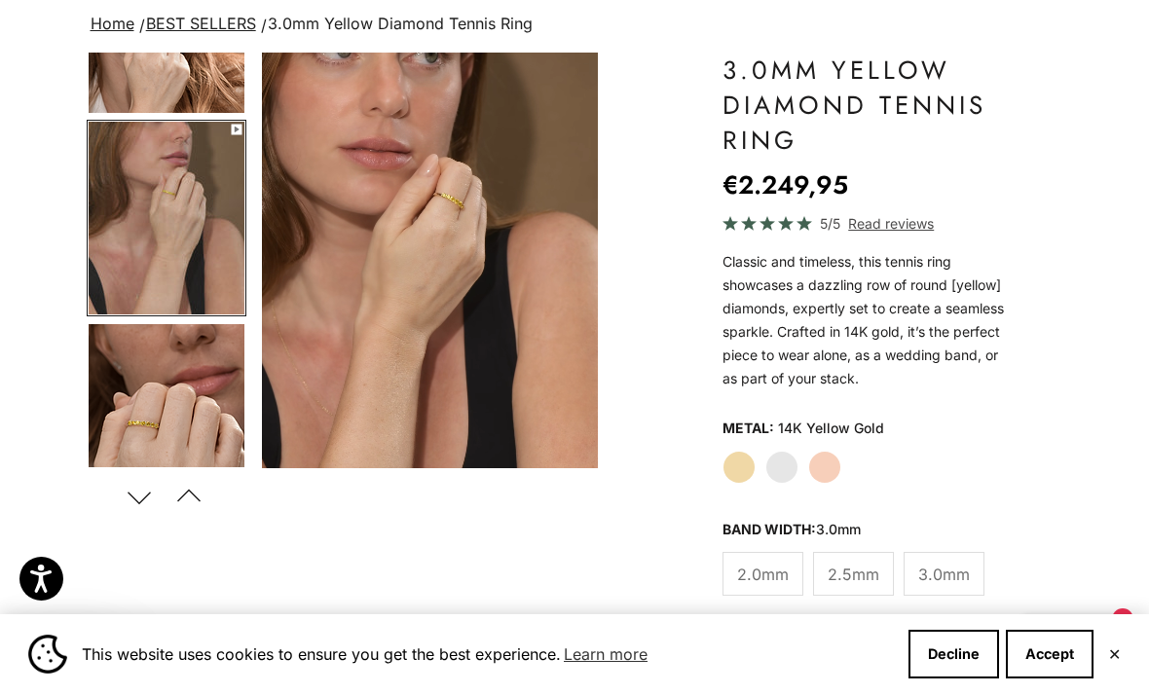
scroll to position [142, 0]
click at [153, 387] on img "Go to item 7" at bounding box center [167, 419] width 156 height 193
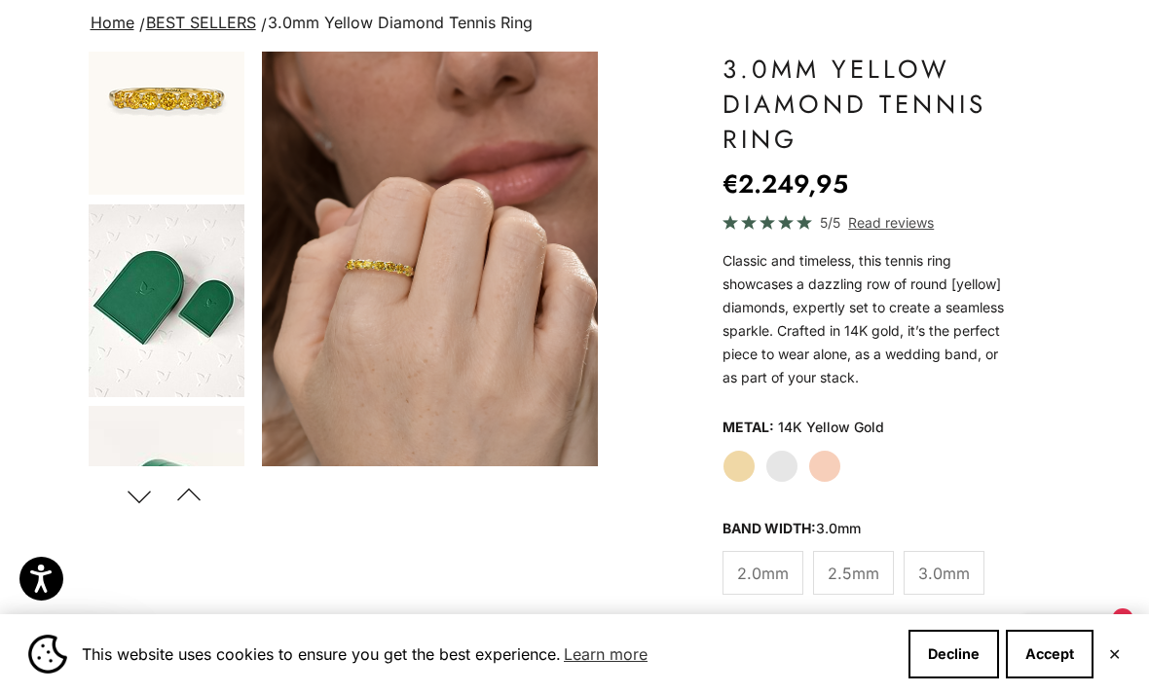
scroll to position [1061, 0]
click at [94, 106] on img "Go to item 8" at bounding box center [167, 98] width 156 height 193
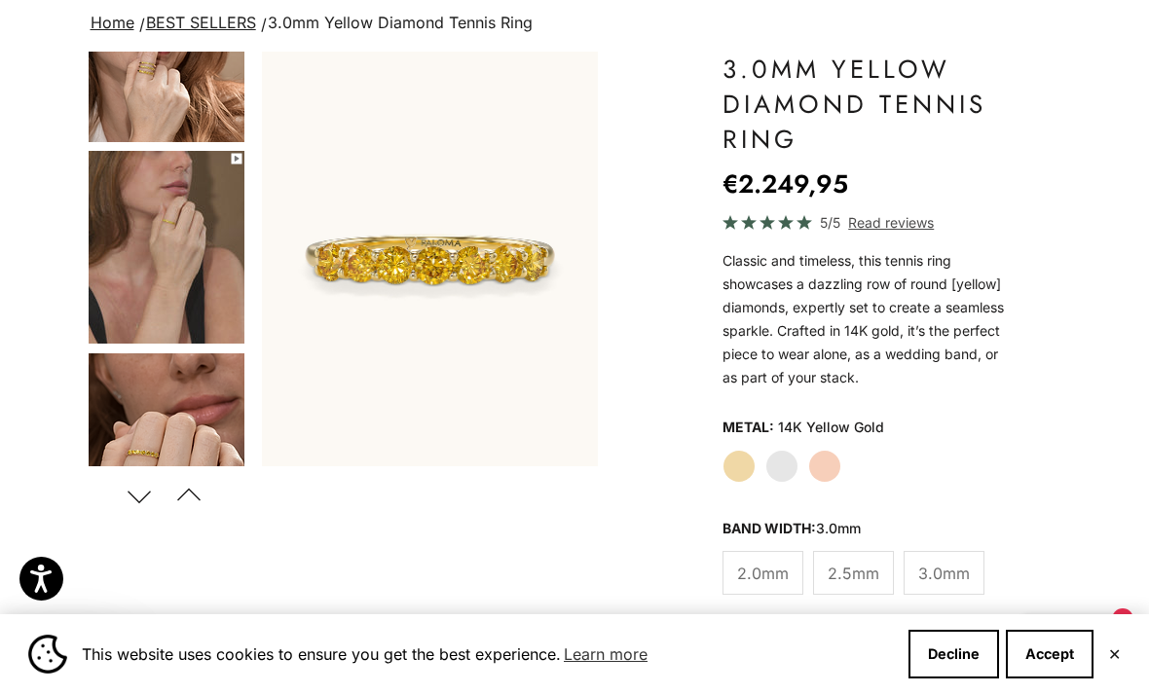
scroll to position [507, 0]
click at [130, 246] on img "Go to item 6" at bounding box center [167, 248] width 156 height 193
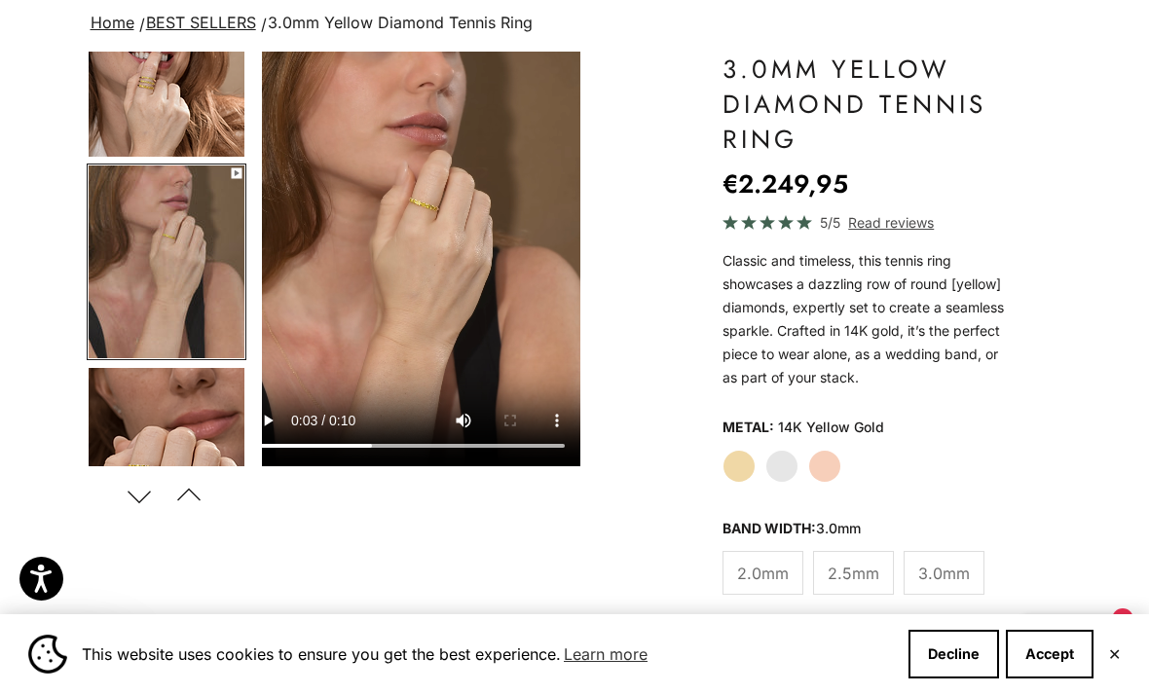
scroll to position [0, 1078]
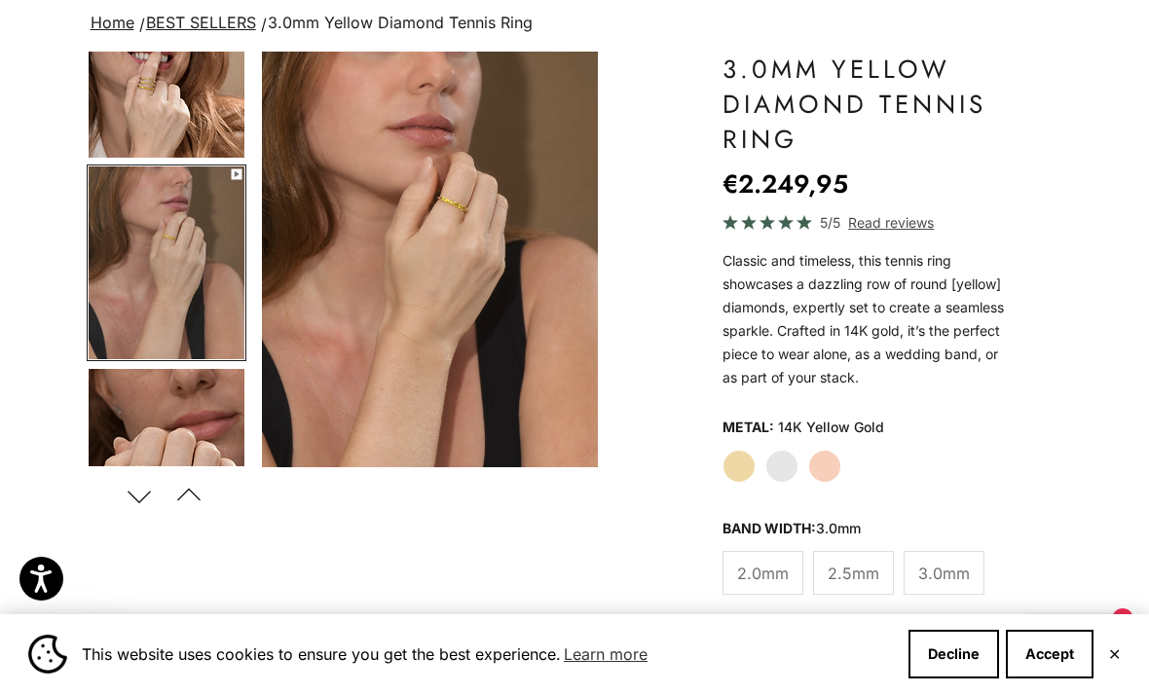
click at [100, 91] on img "Go to item 5" at bounding box center [167, 61] width 156 height 193
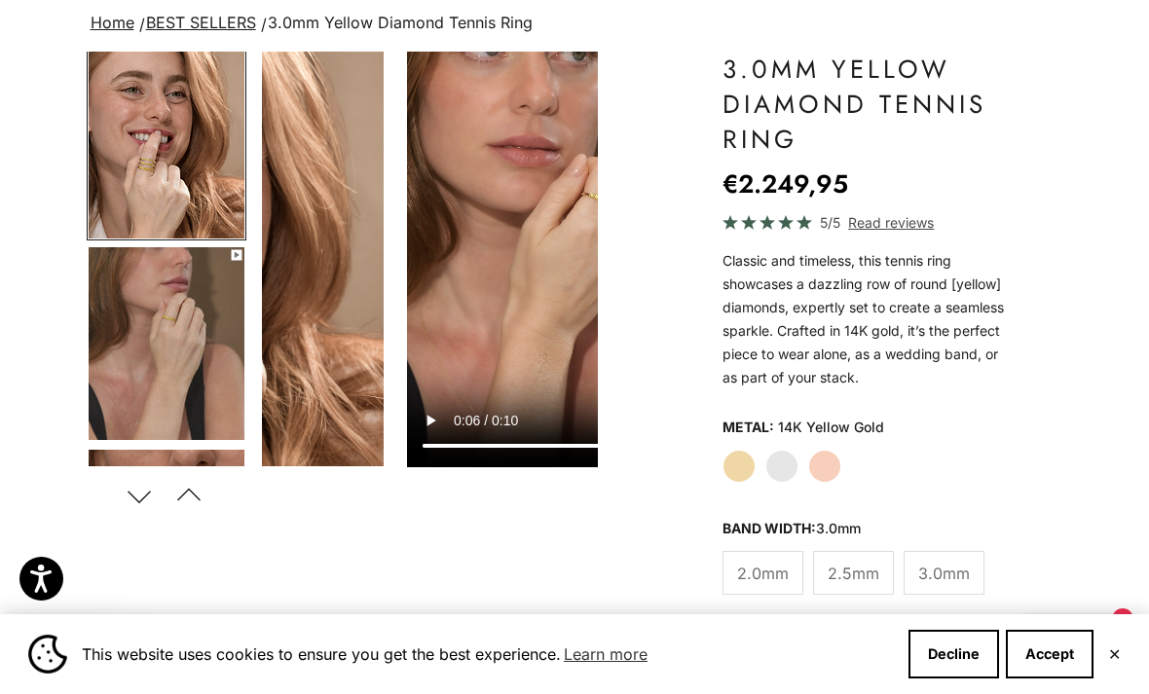
scroll to position [0, 0]
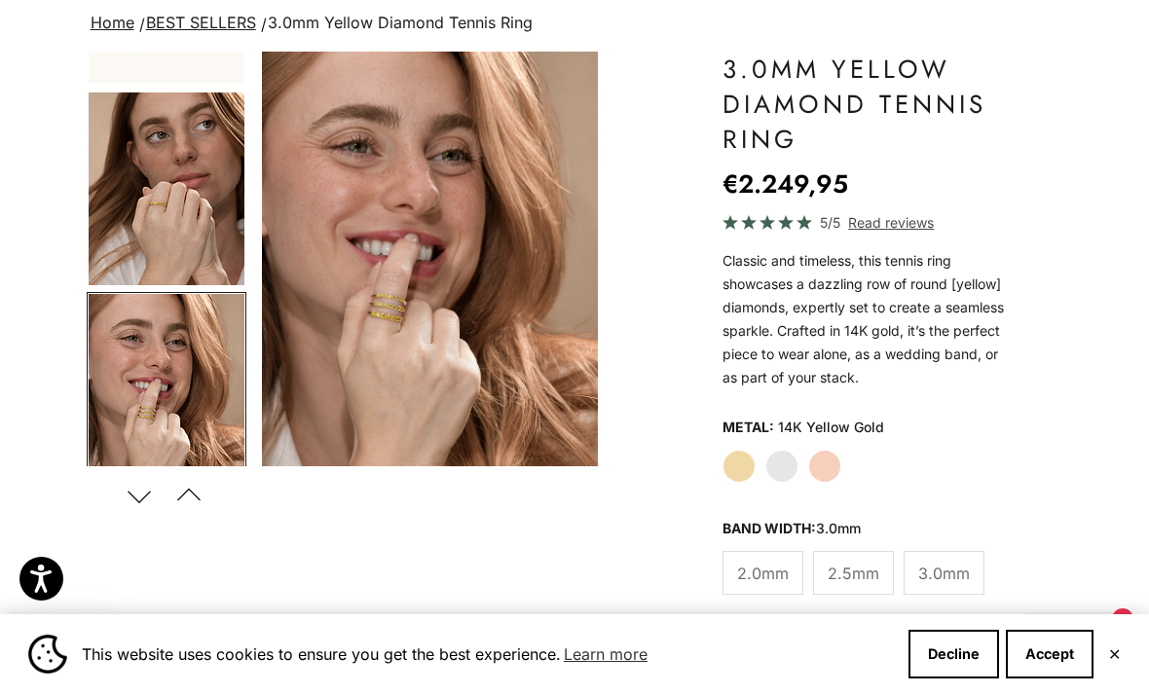
click at [117, 193] on img "Go to item 4" at bounding box center [167, 189] width 156 height 193
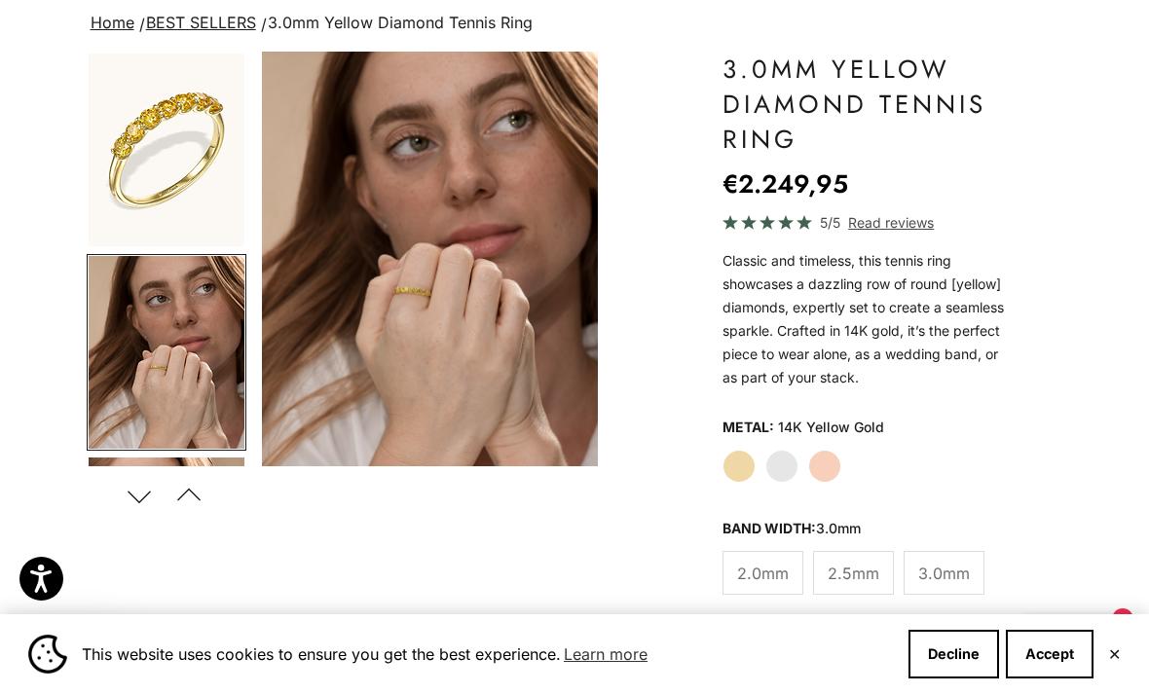
click at [783, 475] on label "White Gold" at bounding box center [781, 466] width 33 height 33
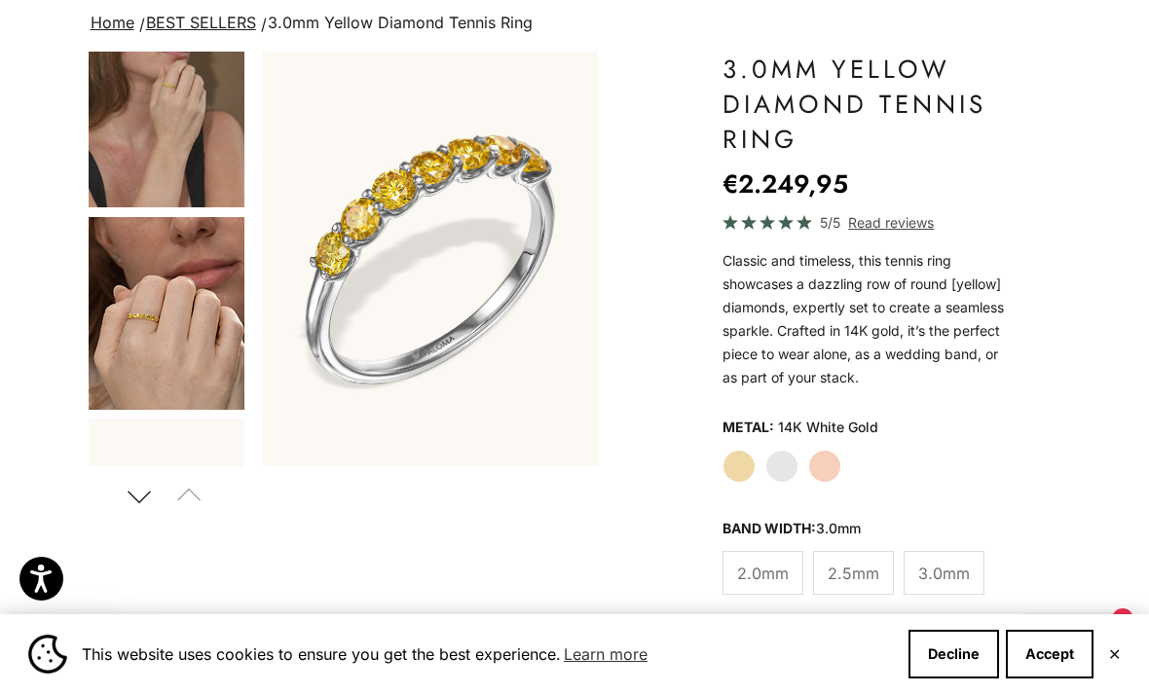
click at [142, 247] on img "Go to item 7" at bounding box center [167, 313] width 156 height 193
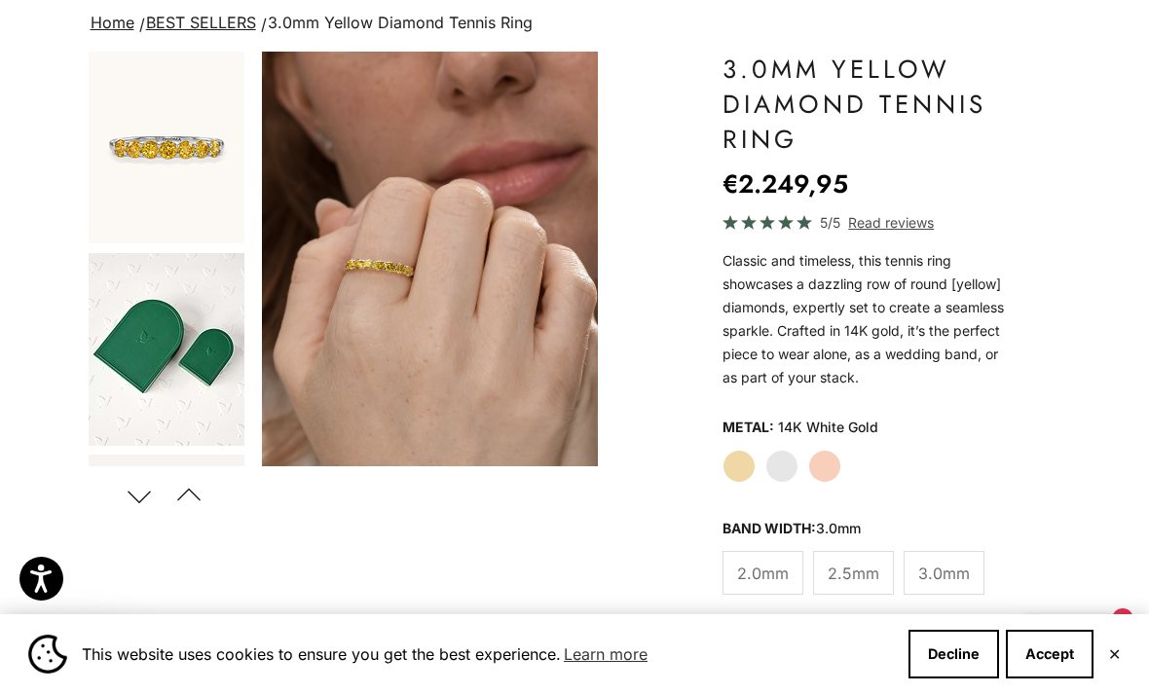
click at [124, 167] on img "Go to item 9" at bounding box center [167, 147] width 156 height 193
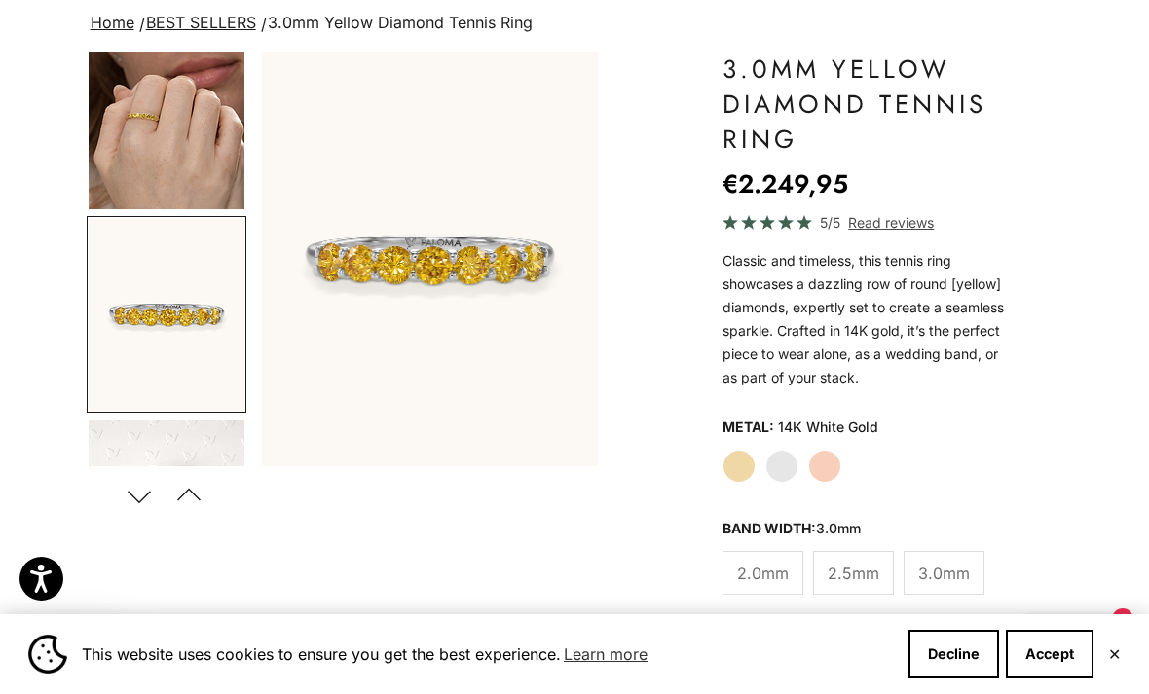
click at [105, 141] on img "Go to item 7" at bounding box center [167, 113] width 156 height 193
